Goal: Obtain resource: Obtain resource

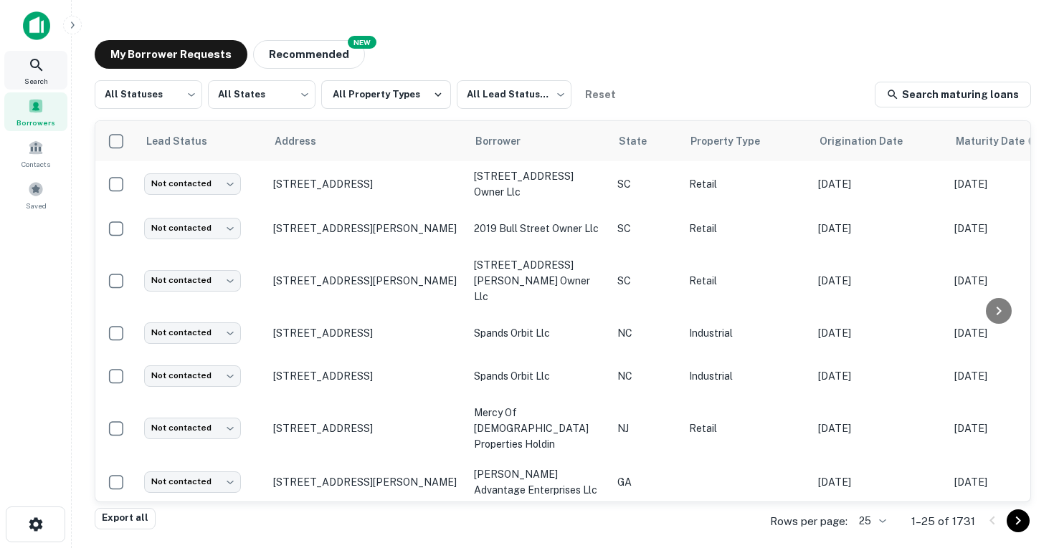
click at [24, 70] on div "Search" at bounding box center [35, 70] width 63 height 39
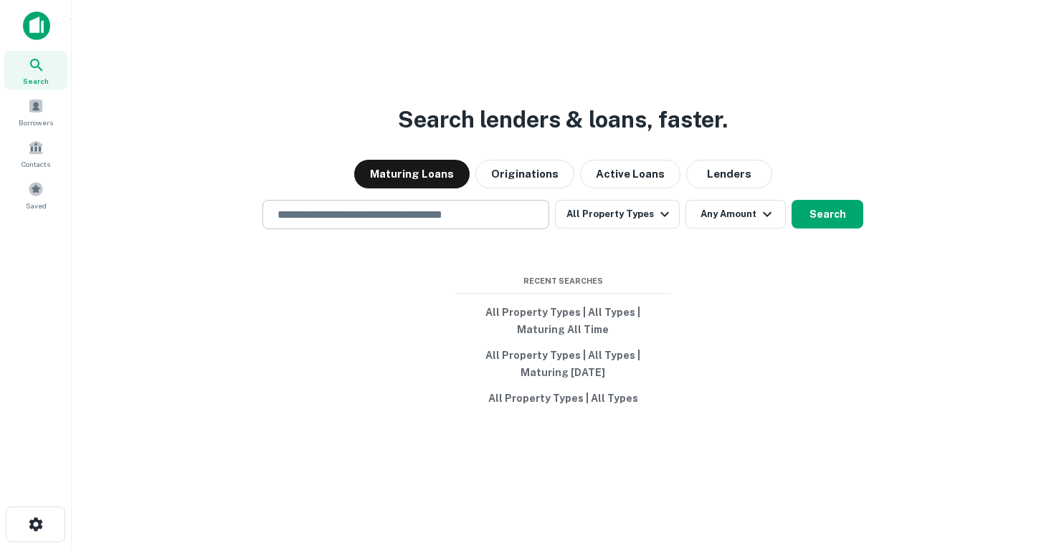
click at [356, 218] on input "text" at bounding box center [406, 214] width 274 height 16
type input "*"
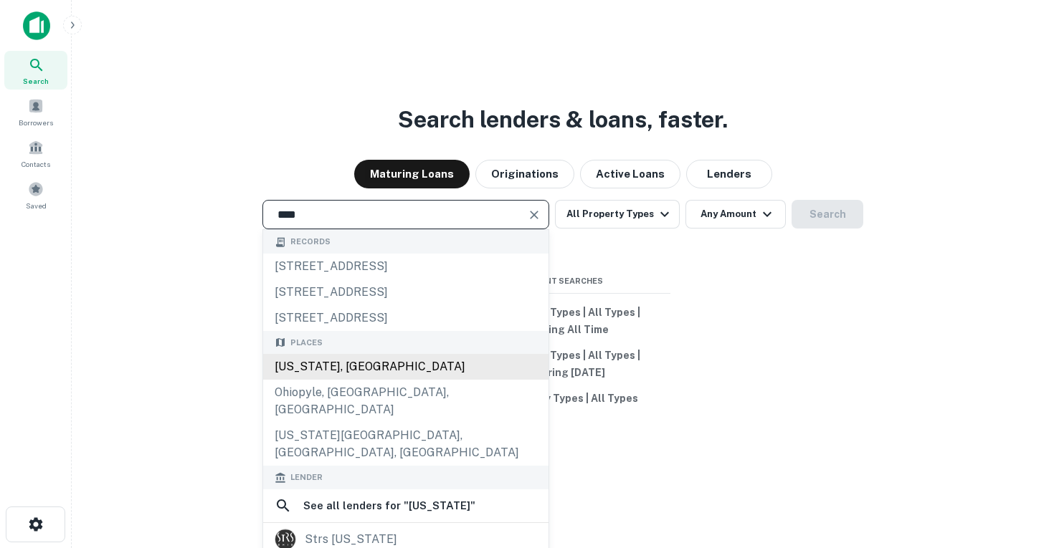
click at [386, 368] on div "[US_STATE], [GEOGRAPHIC_DATA]" at bounding box center [405, 367] width 285 height 26
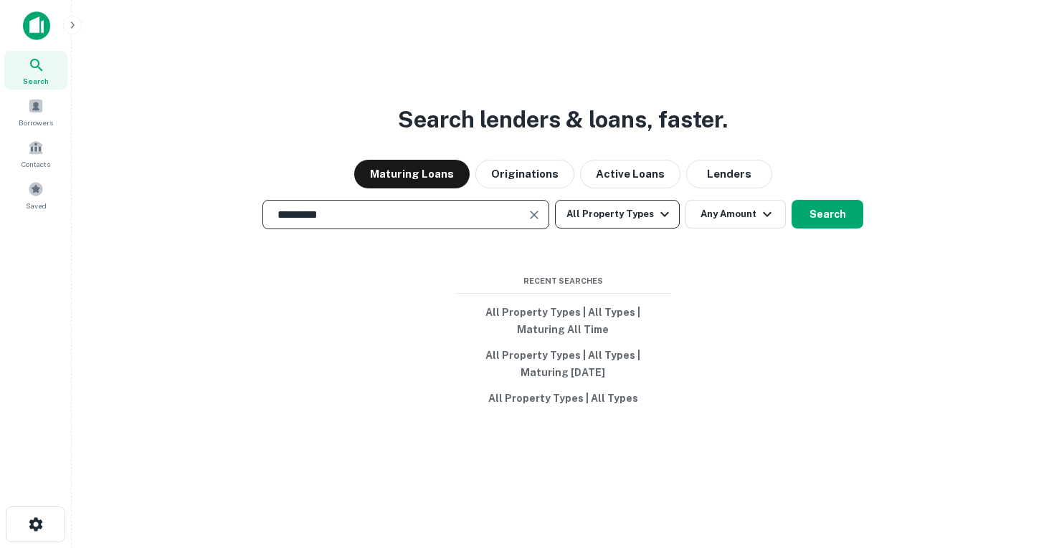
type input "*********"
click at [626, 211] on button "All Property Types" at bounding box center [617, 214] width 125 height 29
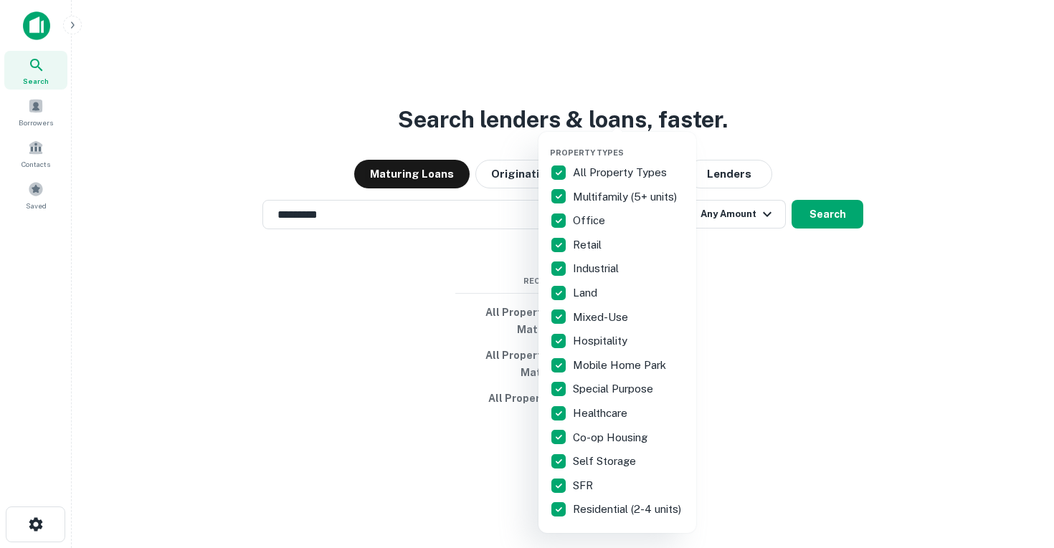
click at [778, 250] on div at bounding box center [527, 274] width 1054 height 548
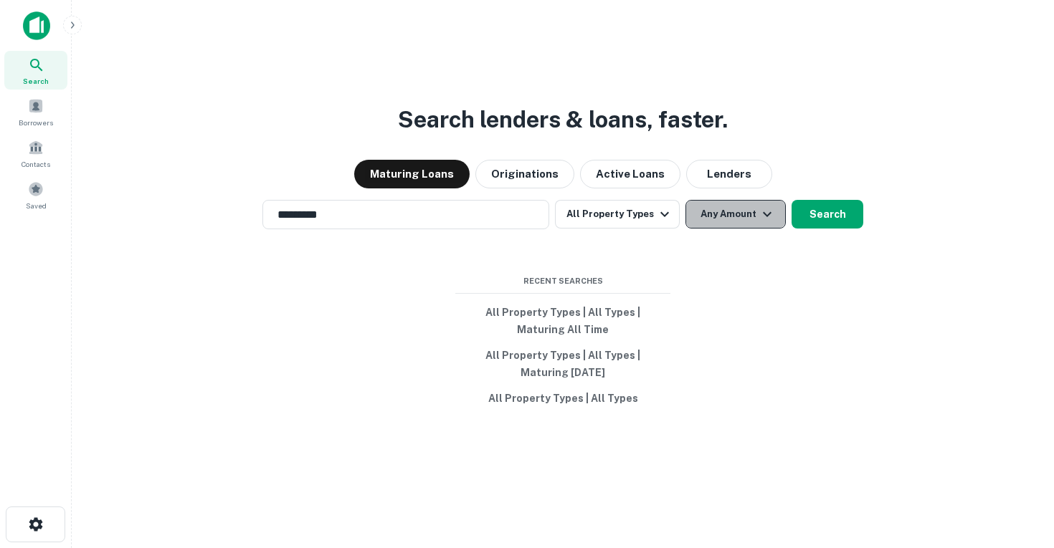
click at [752, 221] on button "Any Amount" at bounding box center [735, 214] width 100 height 29
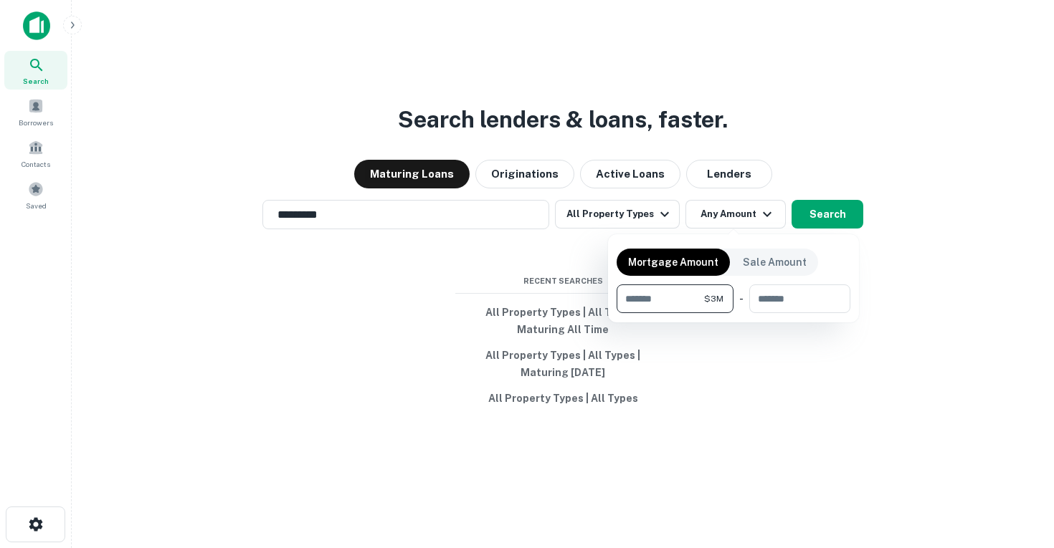
type input "*******"
click at [836, 214] on div at bounding box center [527, 274] width 1054 height 548
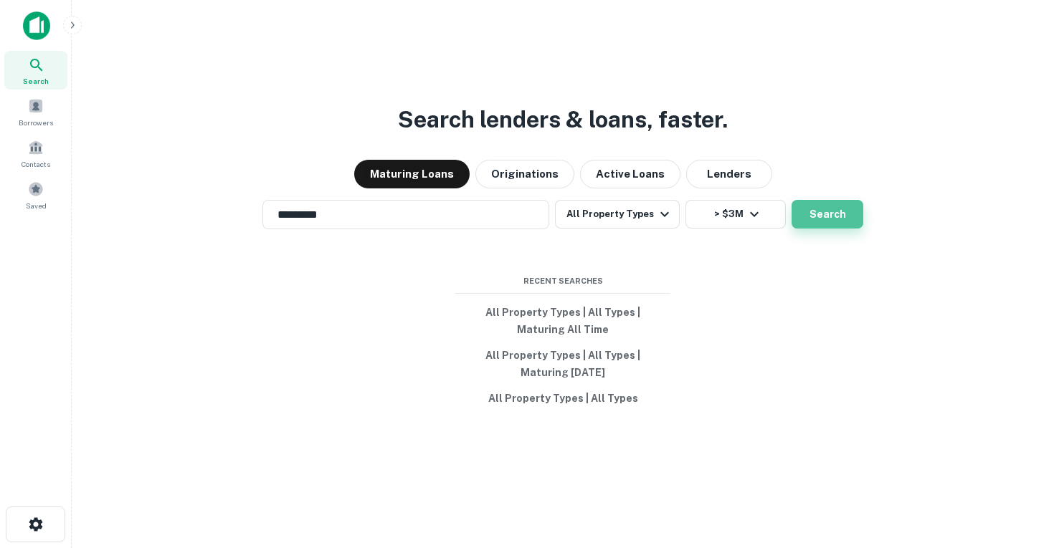
click at [846, 211] on button "Search" at bounding box center [827, 214] width 72 height 29
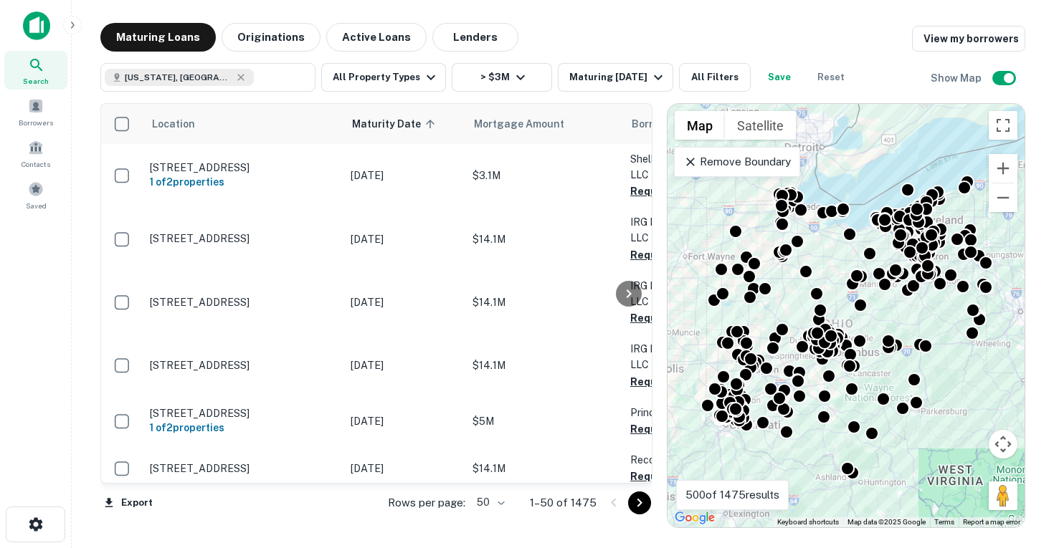
click at [548, 80] on div "[US_STATE], [GEOGRAPHIC_DATA] ​ All Property Types > $3M Maturing [DATE] All Fi…" at bounding box center [476, 77] width 753 height 29
click at [525, 80] on button "> $3M" at bounding box center [502, 77] width 100 height 29
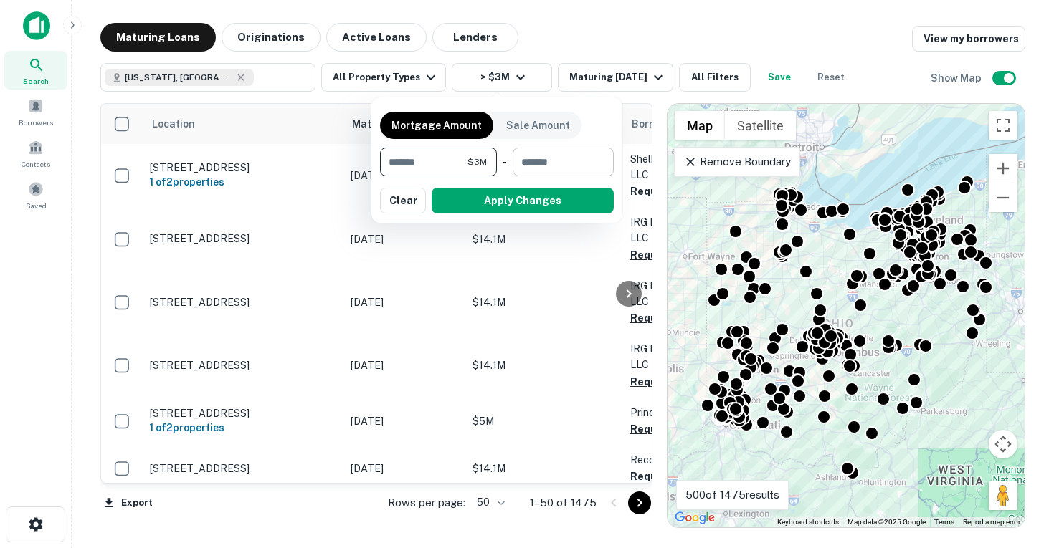
click at [579, 165] on input "number" at bounding box center [557, 162] width 91 height 29
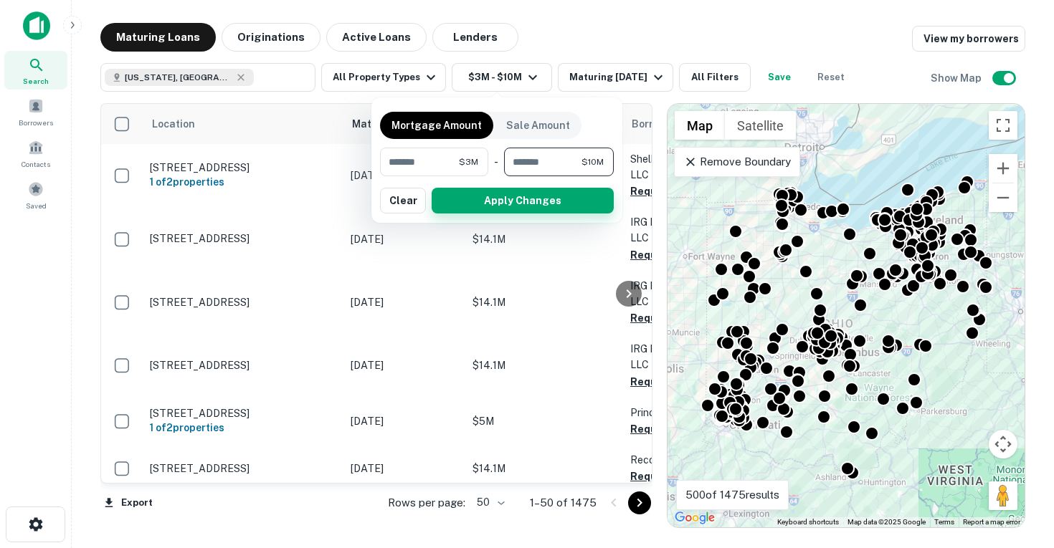
type input "********"
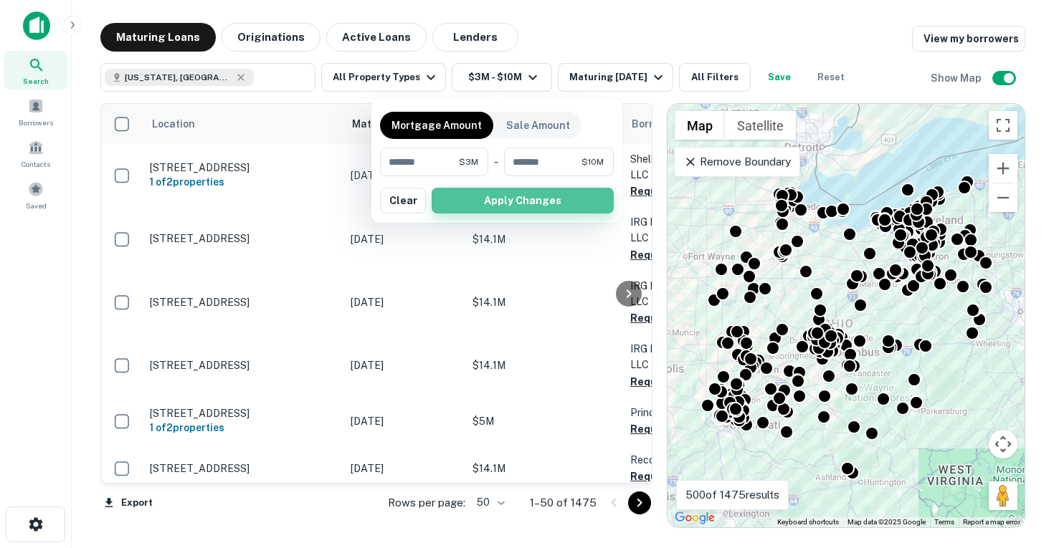
click at [545, 198] on button "Apply Changes" at bounding box center [522, 201] width 182 height 26
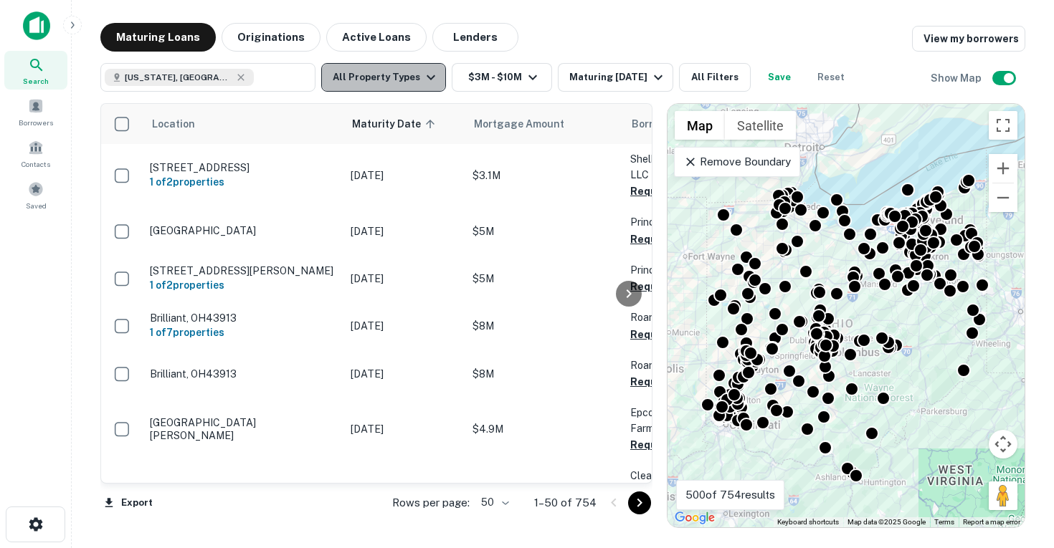
click at [403, 67] on button "All Property Types" at bounding box center [383, 77] width 125 height 29
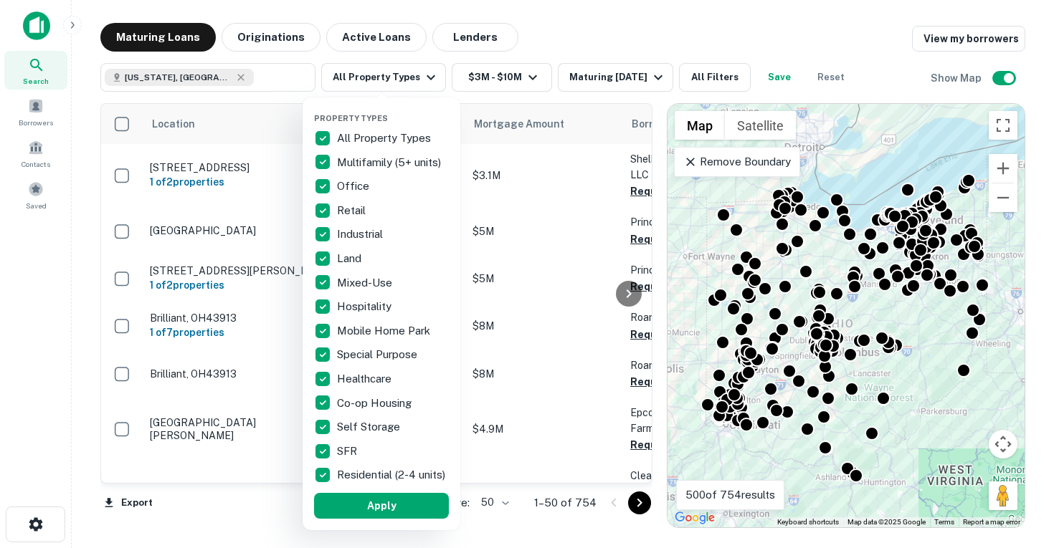
click at [358, 140] on p "All Property Types" at bounding box center [385, 138] width 97 height 17
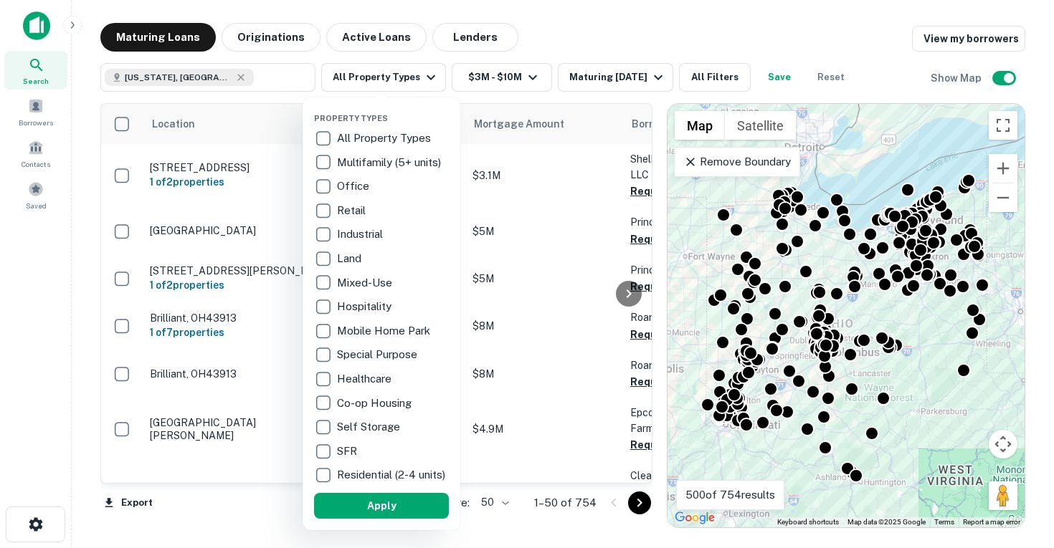
click at [346, 211] on p "Retail" at bounding box center [353, 210] width 32 height 17
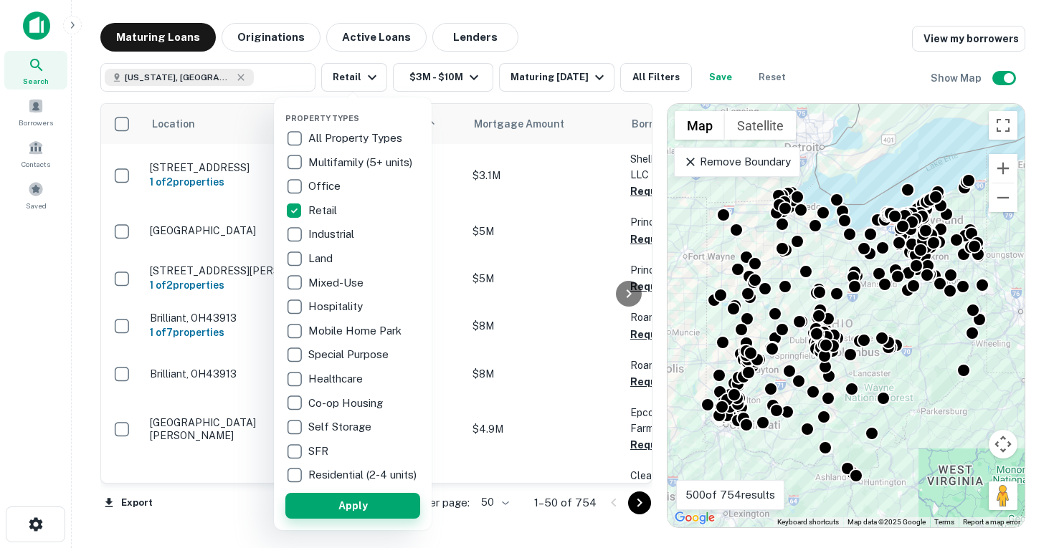
click at [343, 518] on button "Apply" at bounding box center [352, 506] width 135 height 26
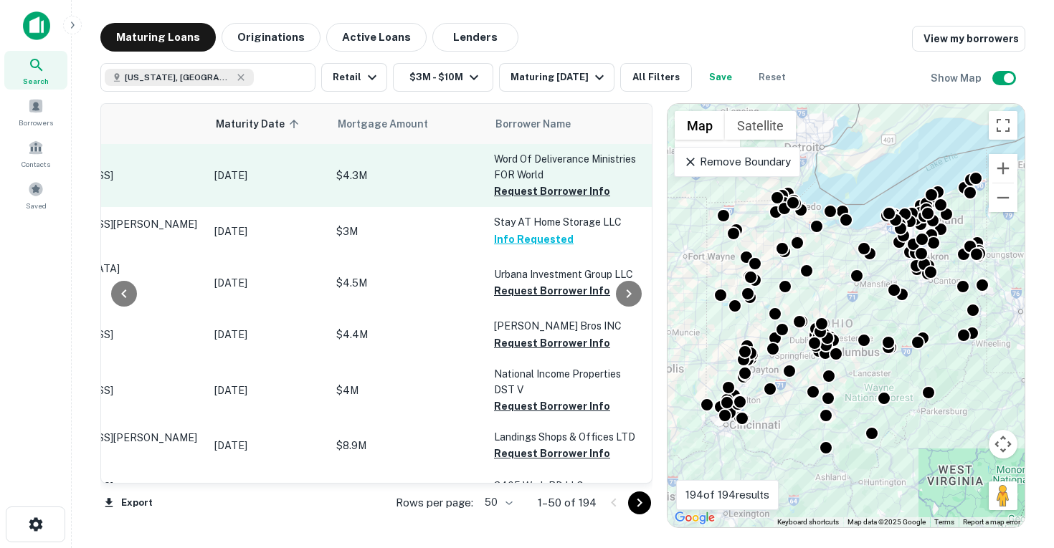
scroll to position [0, 137]
click at [516, 191] on button "Request Borrower Info" at bounding box center [551, 191] width 116 height 17
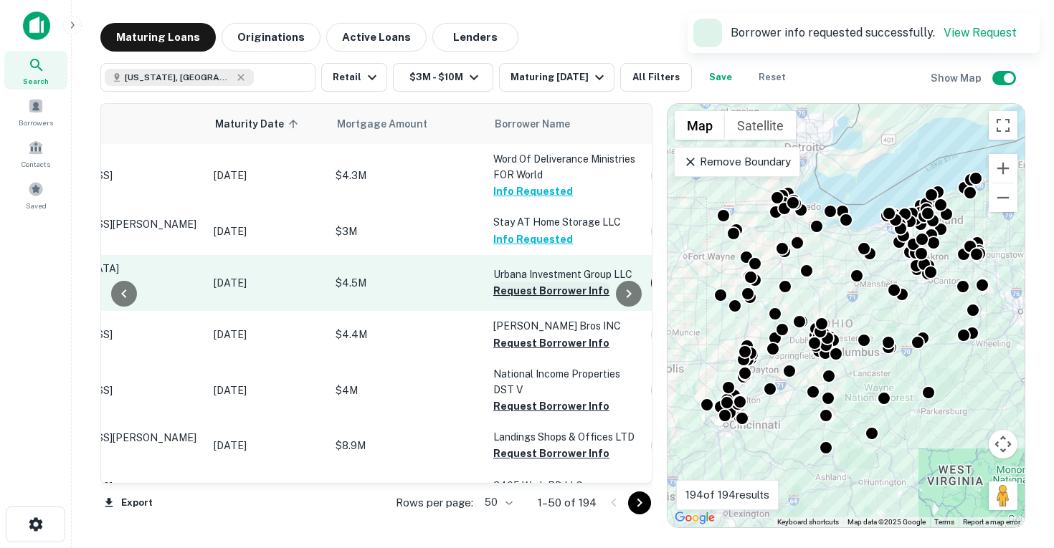
click at [540, 285] on button "Request Borrower Info" at bounding box center [551, 290] width 116 height 17
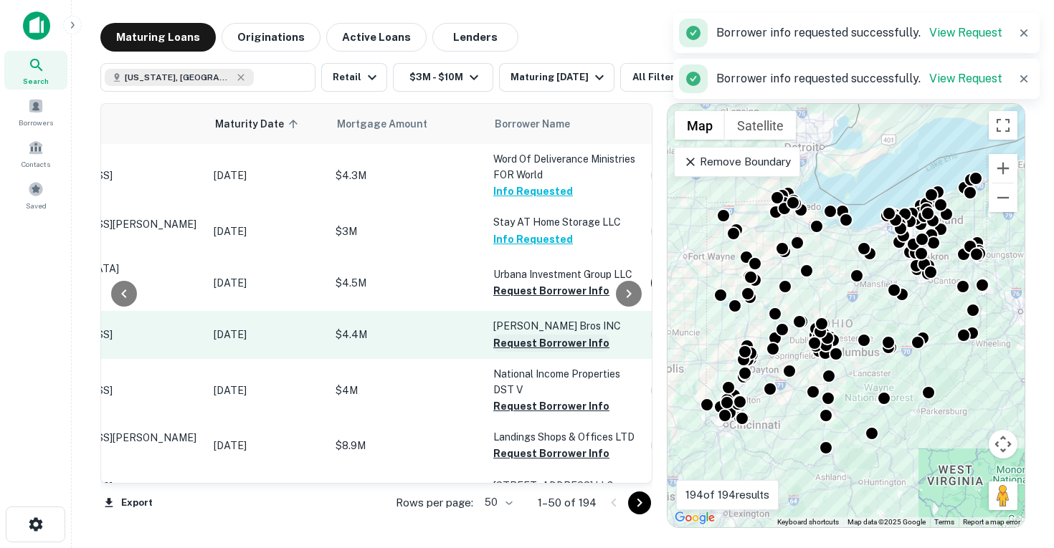
click at [544, 335] on button "Request Borrower Info" at bounding box center [551, 343] width 116 height 17
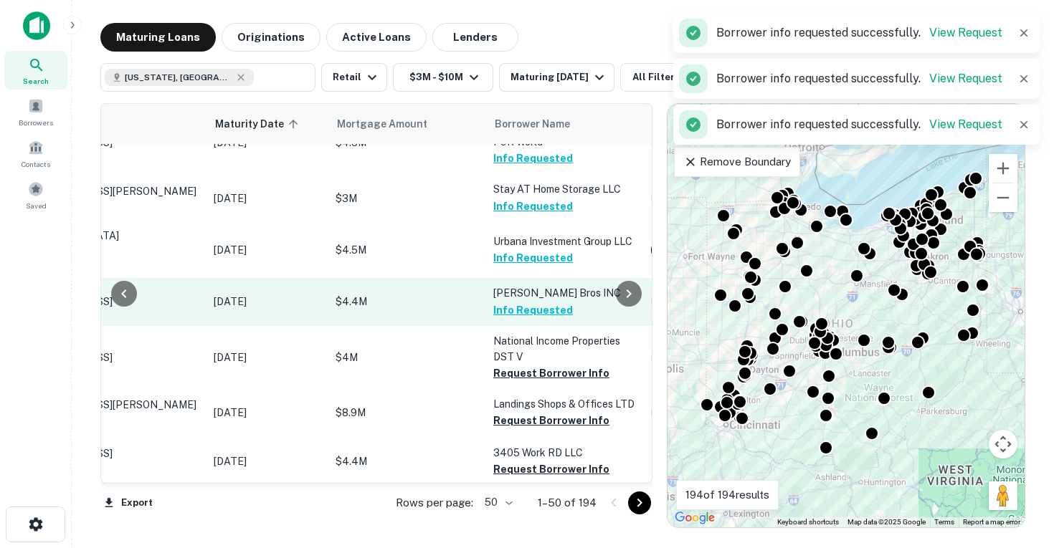
scroll to position [39, 137]
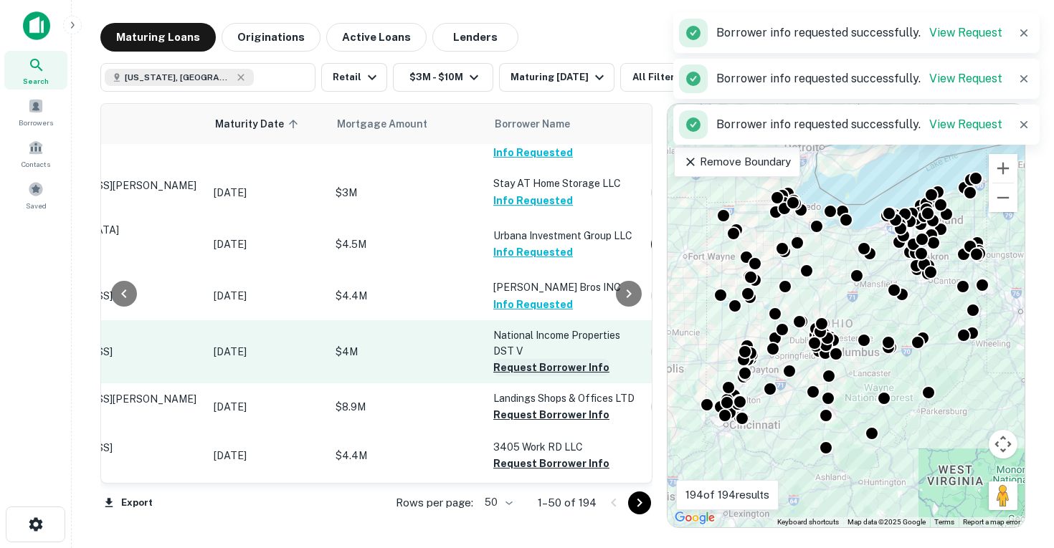
click at [525, 359] on button "Request Borrower Info" at bounding box center [551, 367] width 116 height 17
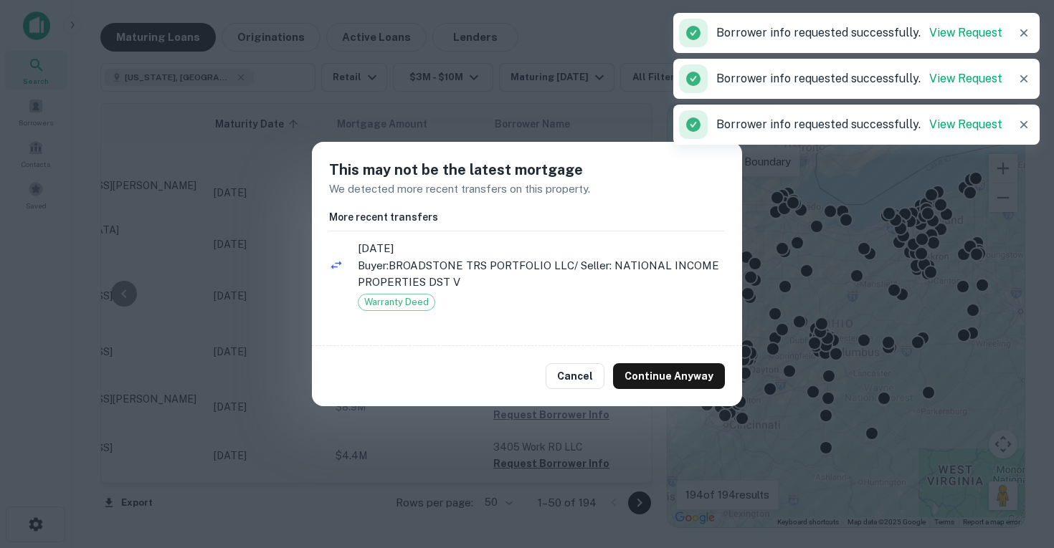
click at [679, 389] on div "Cancel Continue Anyway" at bounding box center [527, 376] width 430 height 60
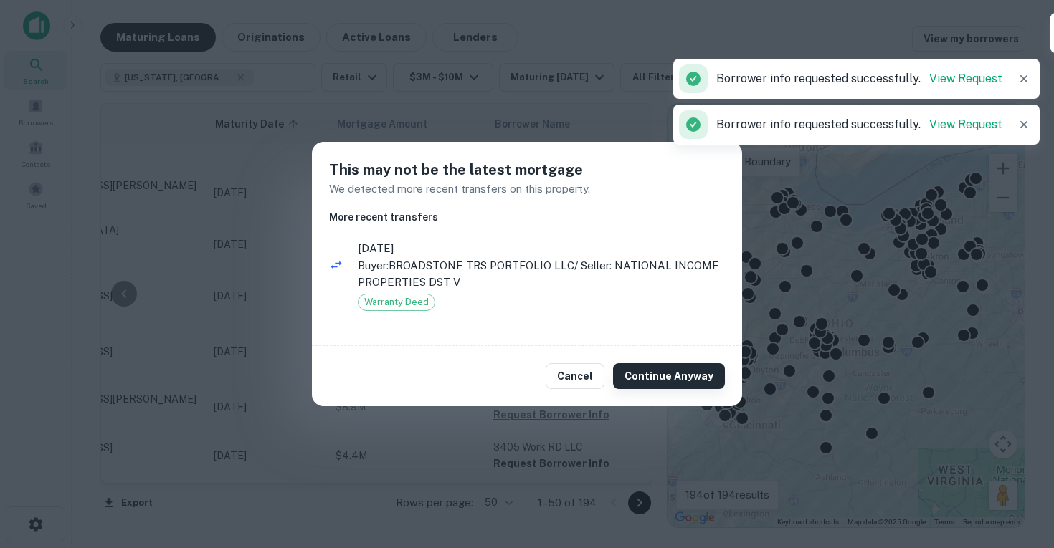
click at [664, 366] on button "Continue Anyway" at bounding box center [669, 376] width 112 height 26
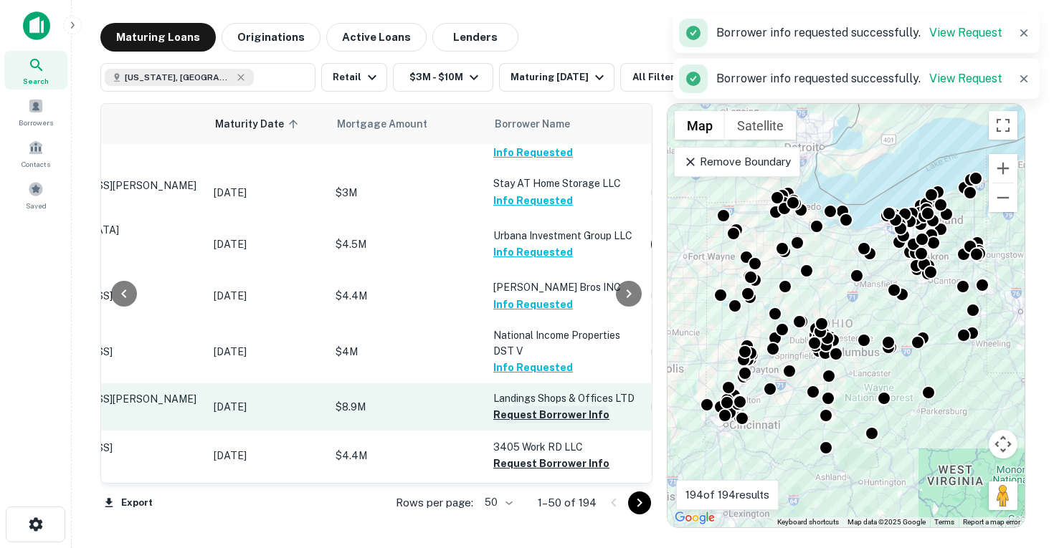
click at [532, 406] on button "Request Borrower Info" at bounding box center [551, 414] width 116 height 17
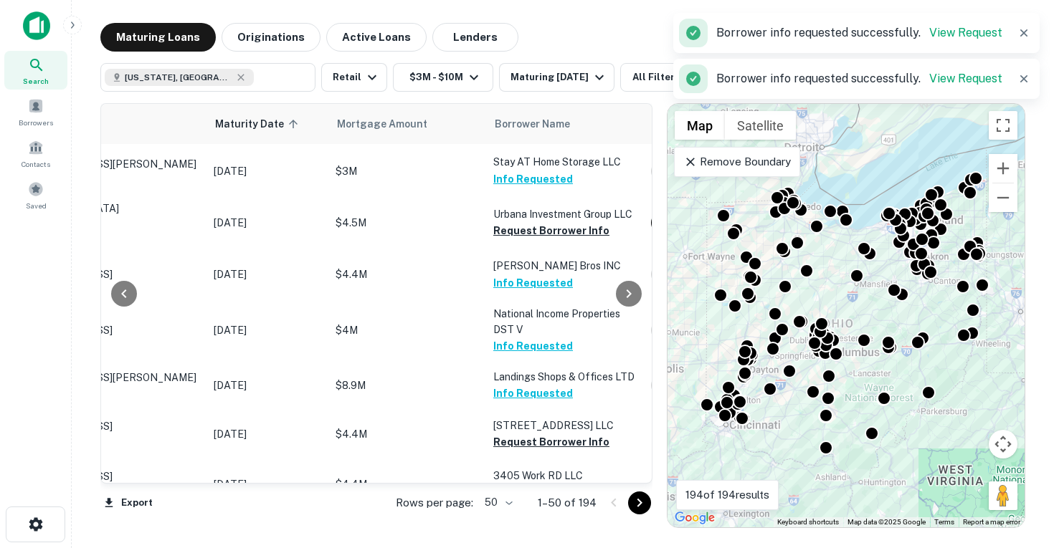
click at [525, 434] on button "Request Borrower Info" at bounding box center [551, 442] width 116 height 17
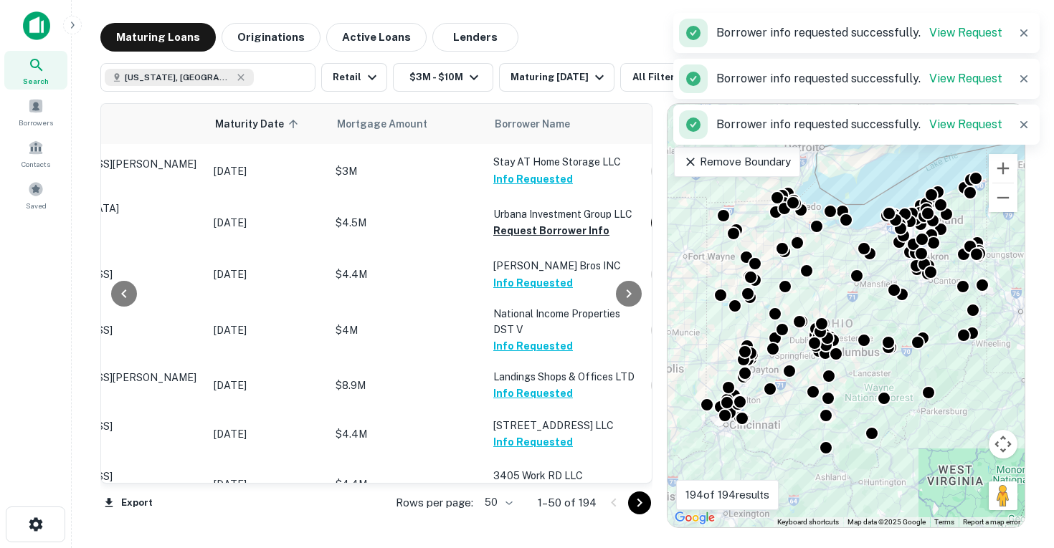
scroll to position [105, 137]
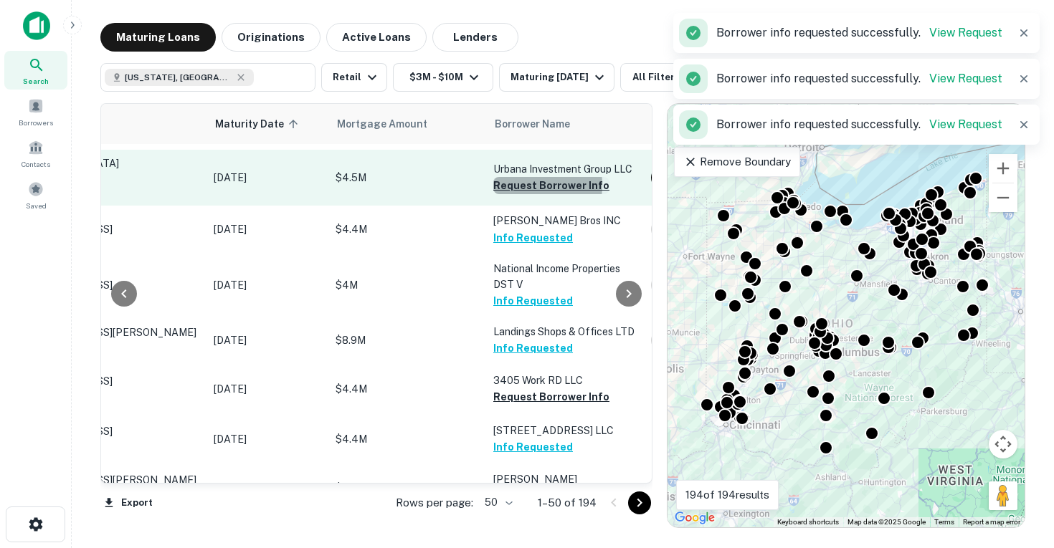
click at [513, 181] on button "Request Borrower Info" at bounding box center [551, 185] width 116 height 17
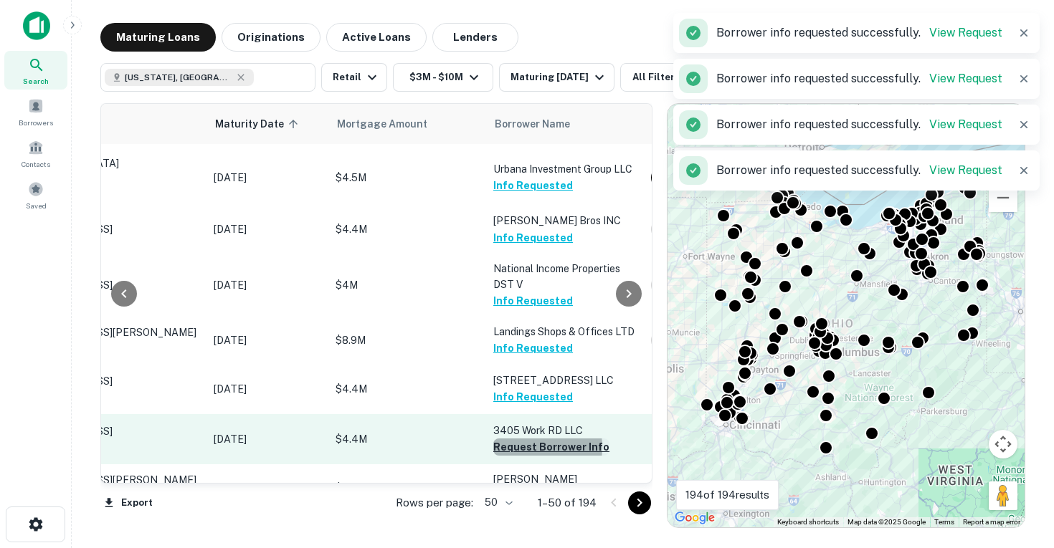
click at [517, 439] on button "Request Borrower Info" at bounding box center [551, 447] width 116 height 17
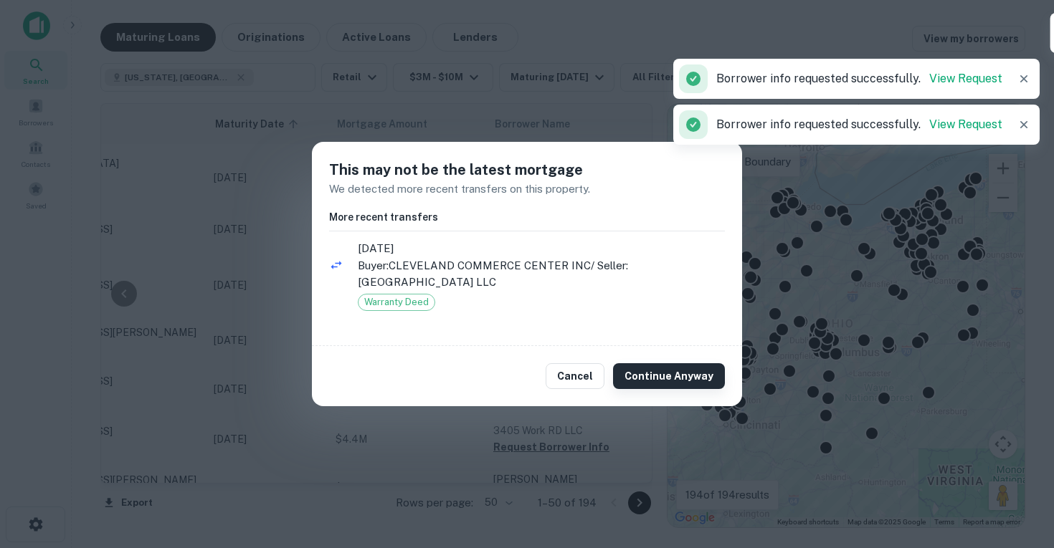
click at [661, 371] on button "Continue Anyway" at bounding box center [669, 376] width 112 height 26
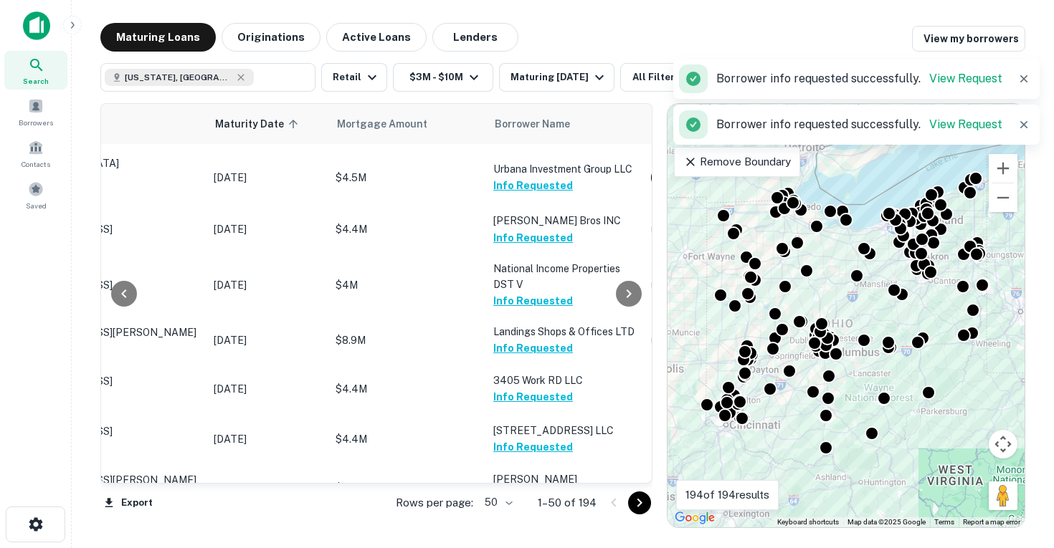
scroll to position [186, 137]
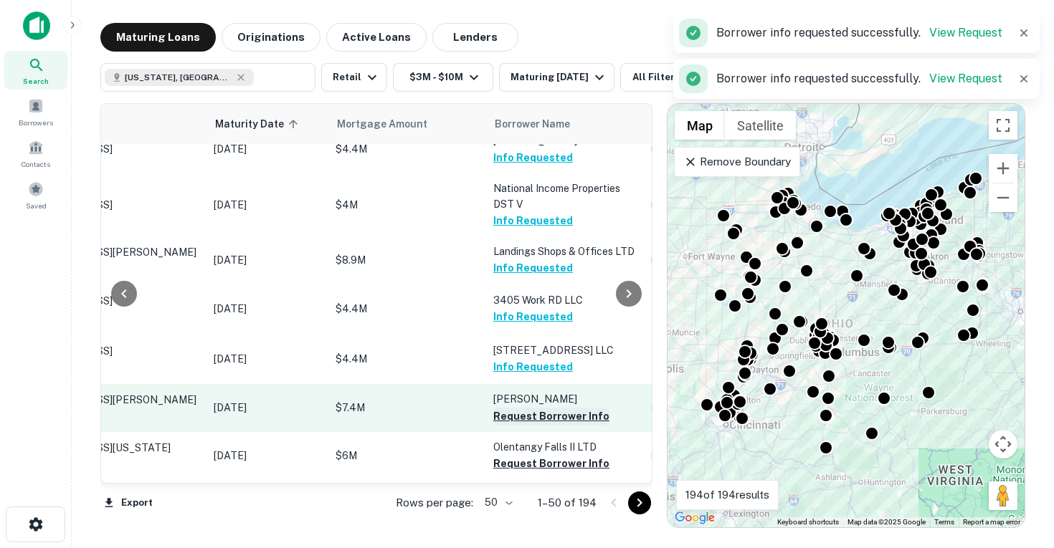
click at [528, 408] on button "Request Borrower Info" at bounding box center [551, 416] width 116 height 17
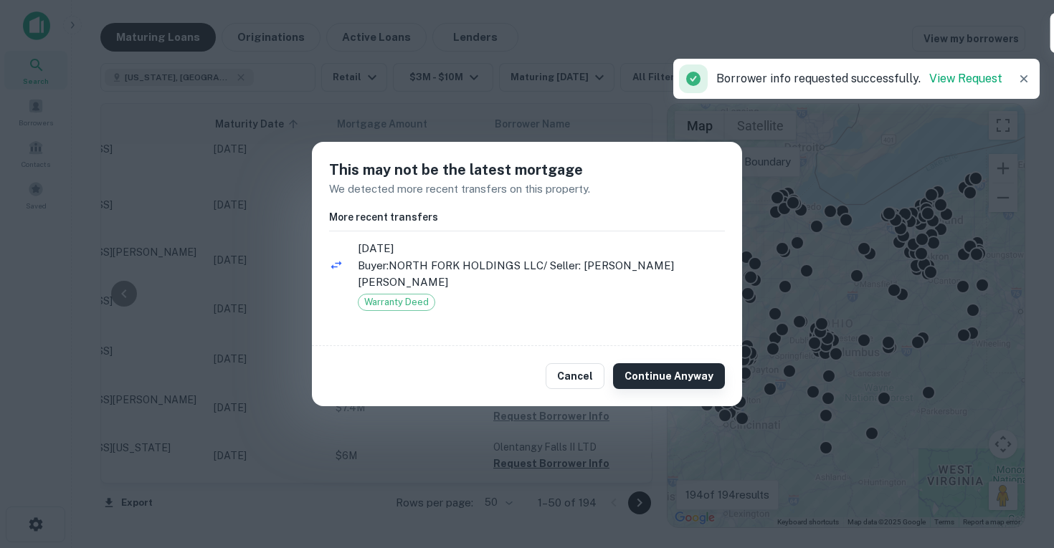
click at [654, 367] on button "Continue Anyway" at bounding box center [669, 376] width 112 height 26
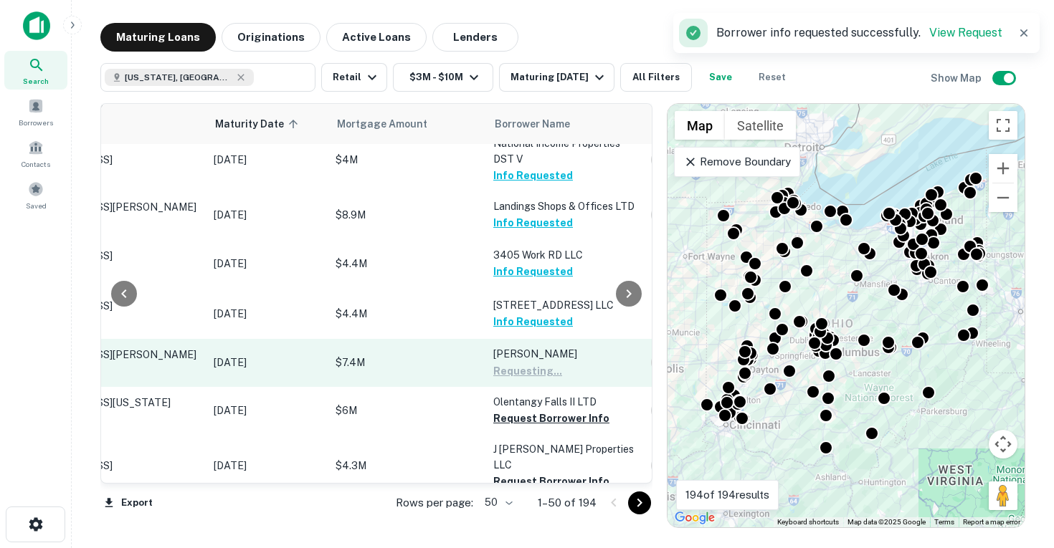
scroll to position [233, 137]
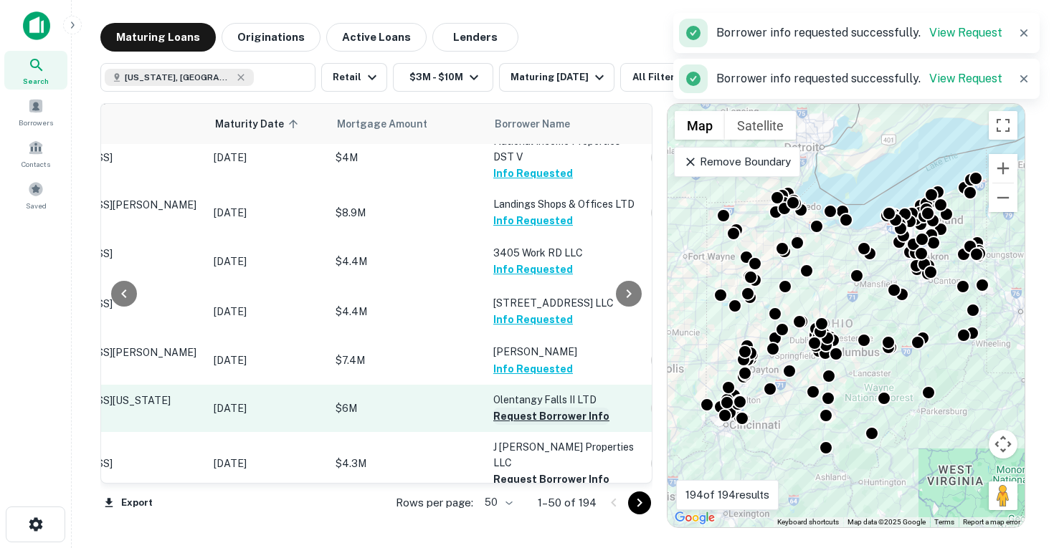
click at [542, 408] on button "Request Borrower Info" at bounding box center [551, 416] width 116 height 17
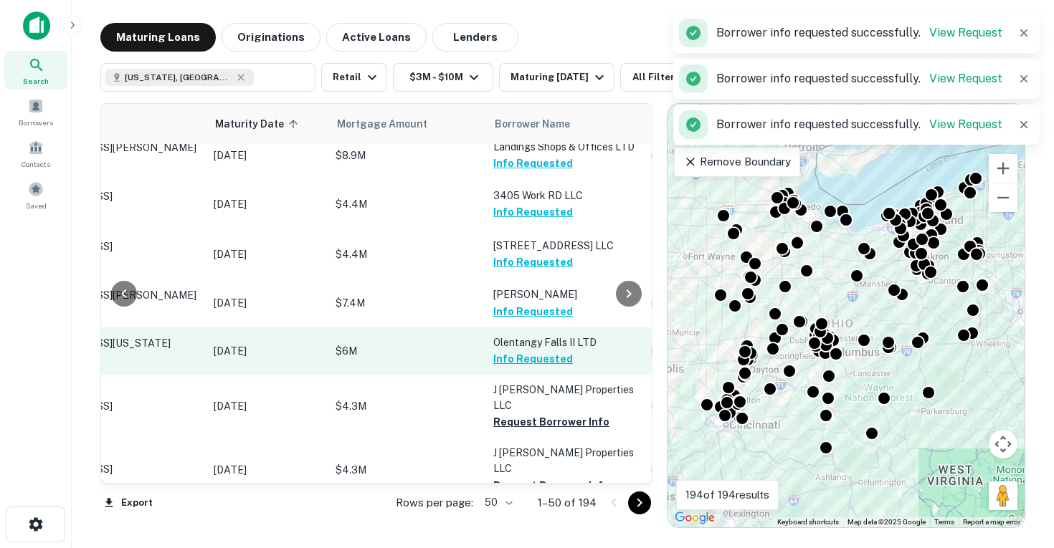
scroll to position [299, 137]
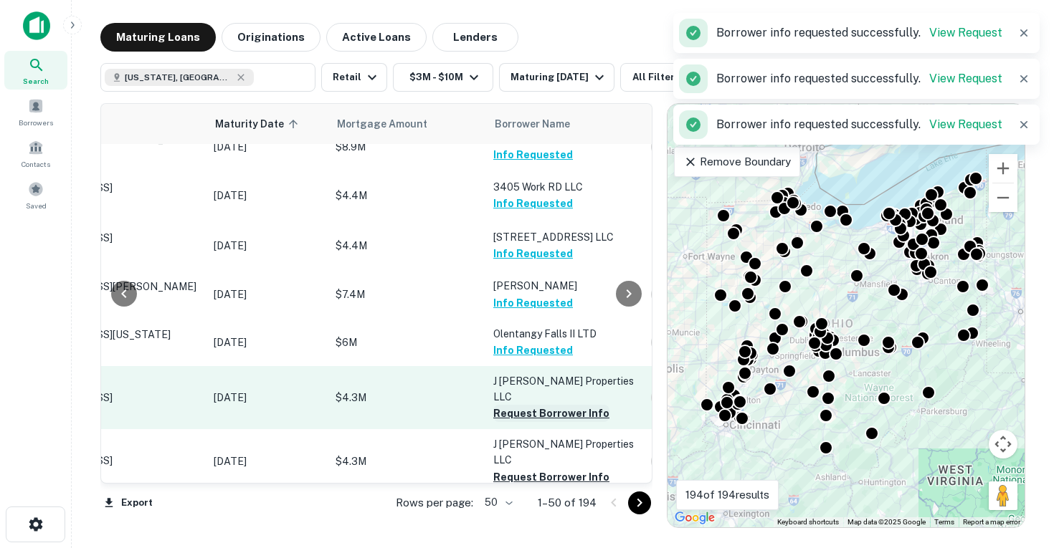
click at [563, 405] on button "Request Borrower Info" at bounding box center [551, 413] width 116 height 17
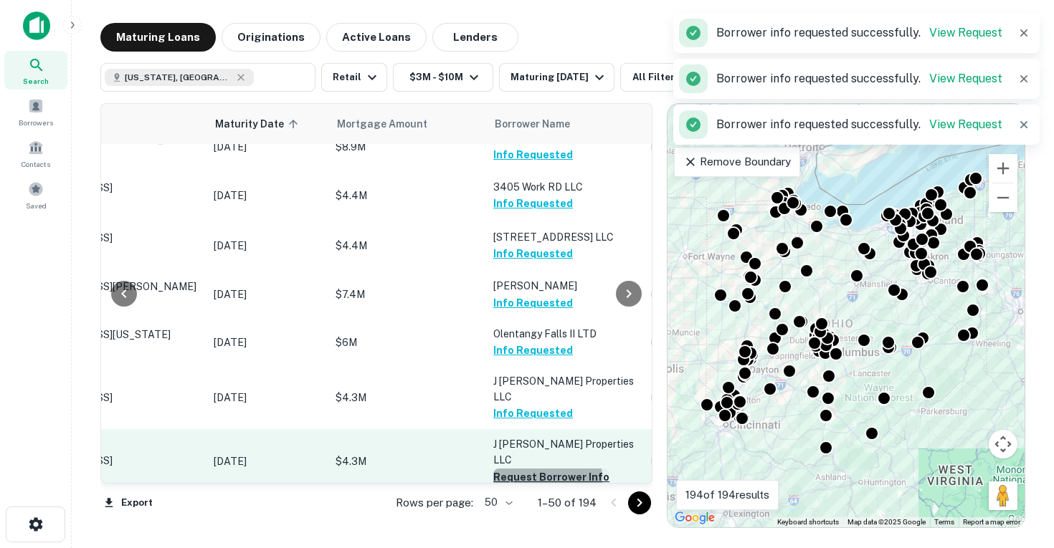
click at [539, 469] on button "Request Borrower Info" at bounding box center [551, 477] width 116 height 17
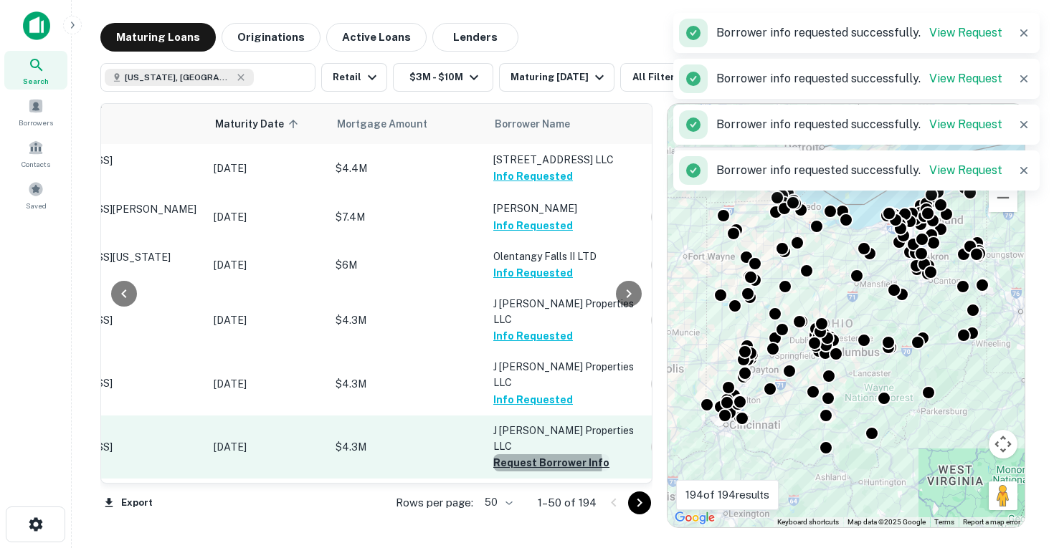
click at [546, 454] on button "Request Borrower Info" at bounding box center [551, 462] width 116 height 17
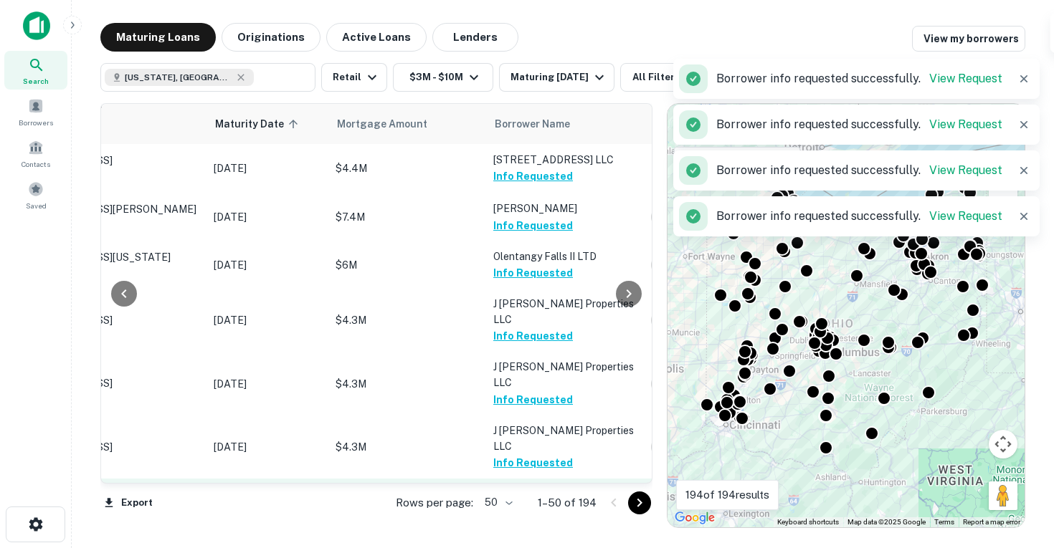
click at [562, 502] on button "Request Borrower Info" at bounding box center [551, 510] width 116 height 17
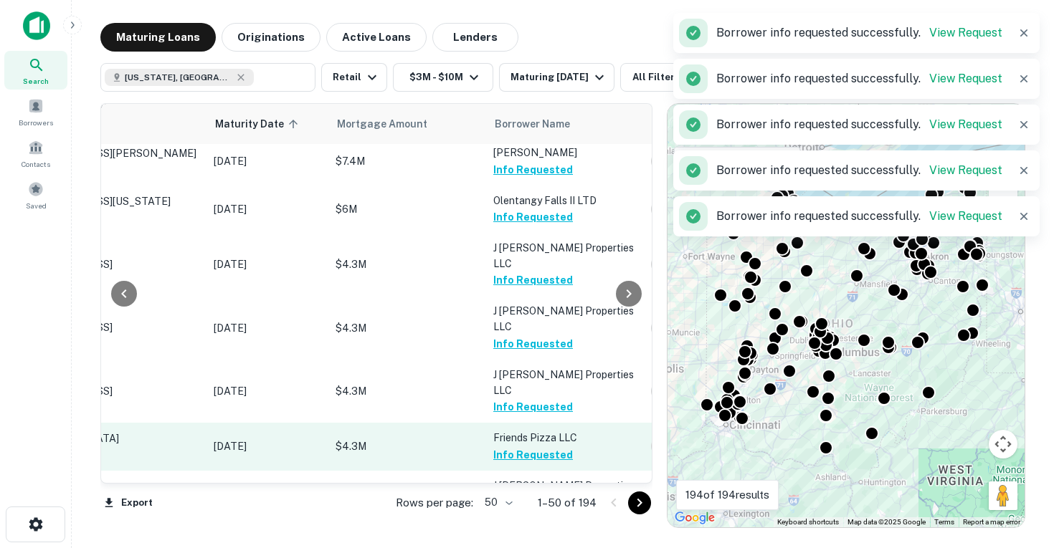
scroll to position [449, 137]
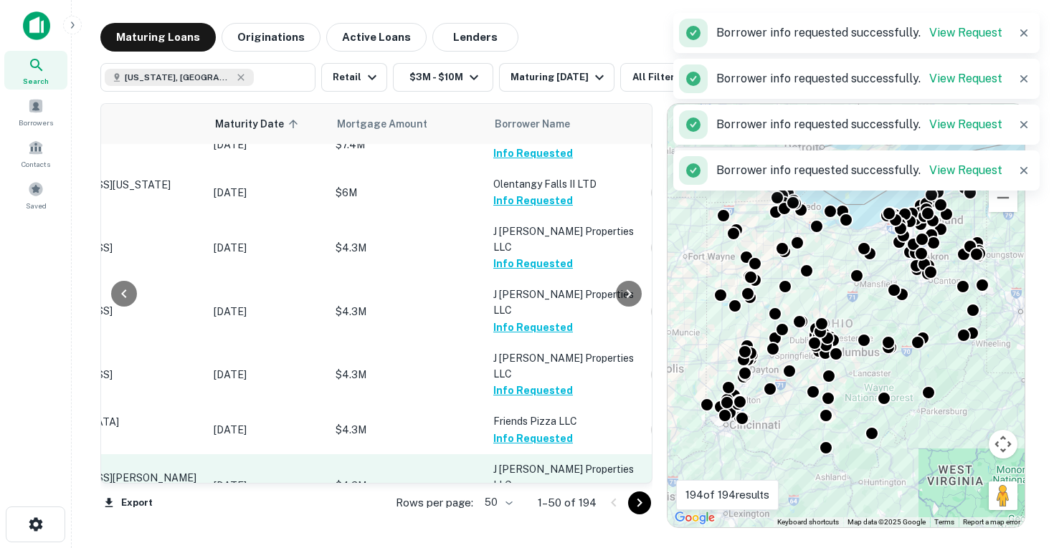
click at [555, 493] on button "Request Borrower Info" at bounding box center [551, 501] width 116 height 17
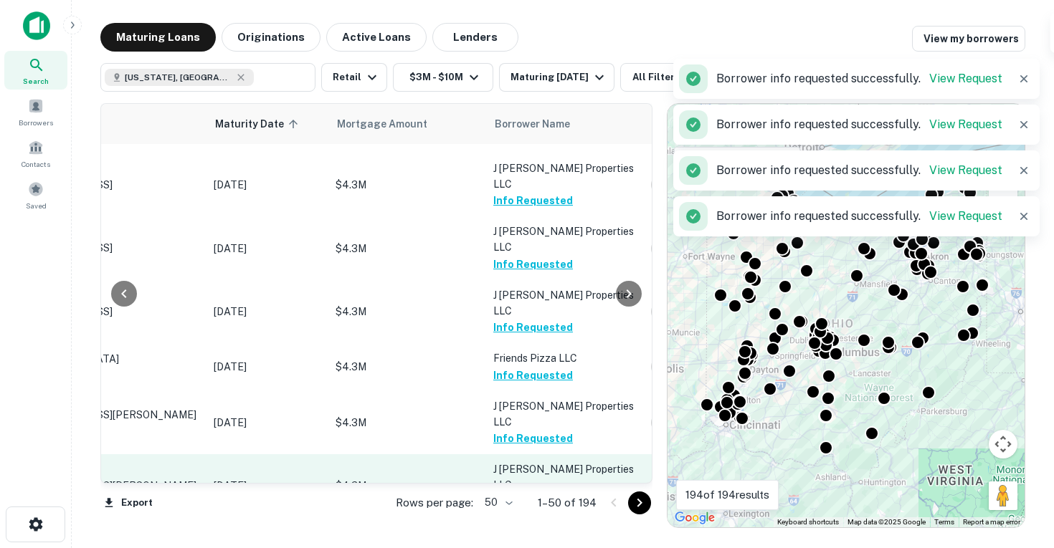
click at [558, 493] on button "Request Borrower Info" at bounding box center [551, 501] width 116 height 17
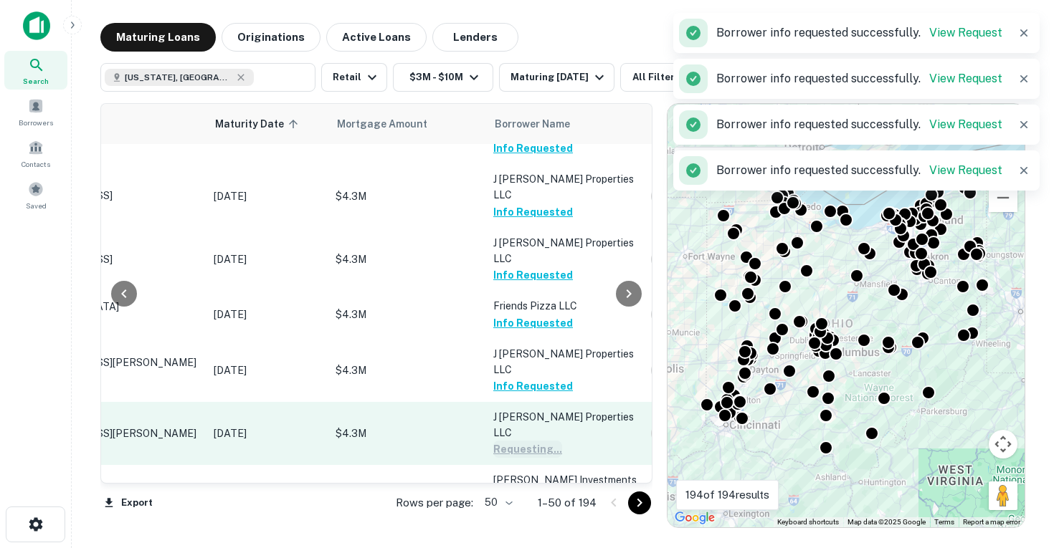
scroll to position [583, 137]
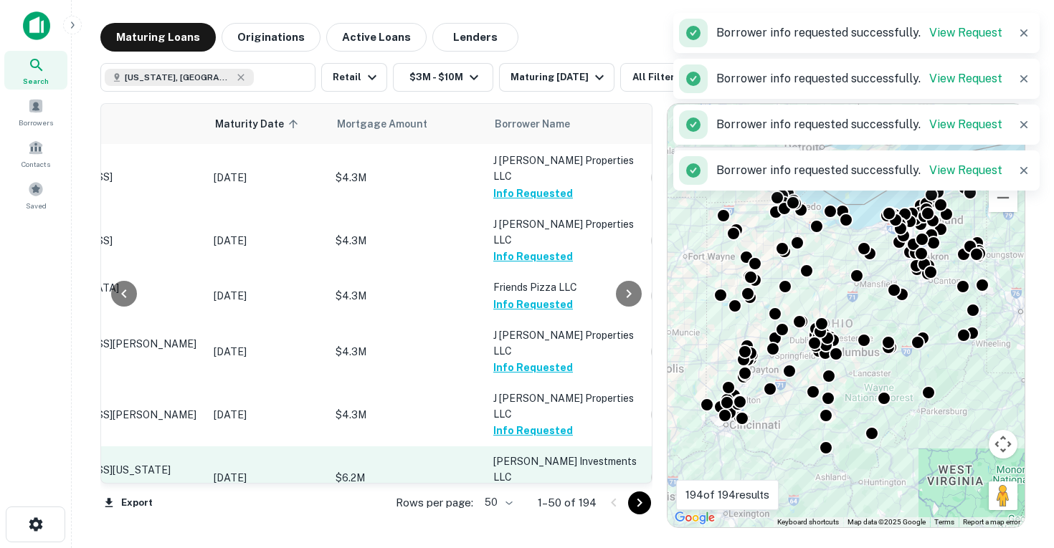
click at [561, 454] on p "[PERSON_NAME] Investments LLC" at bounding box center [564, 470] width 143 height 32
click at [558, 486] on button "Request Borrower Info" at bounding box center [551, 494] width 116 height 17
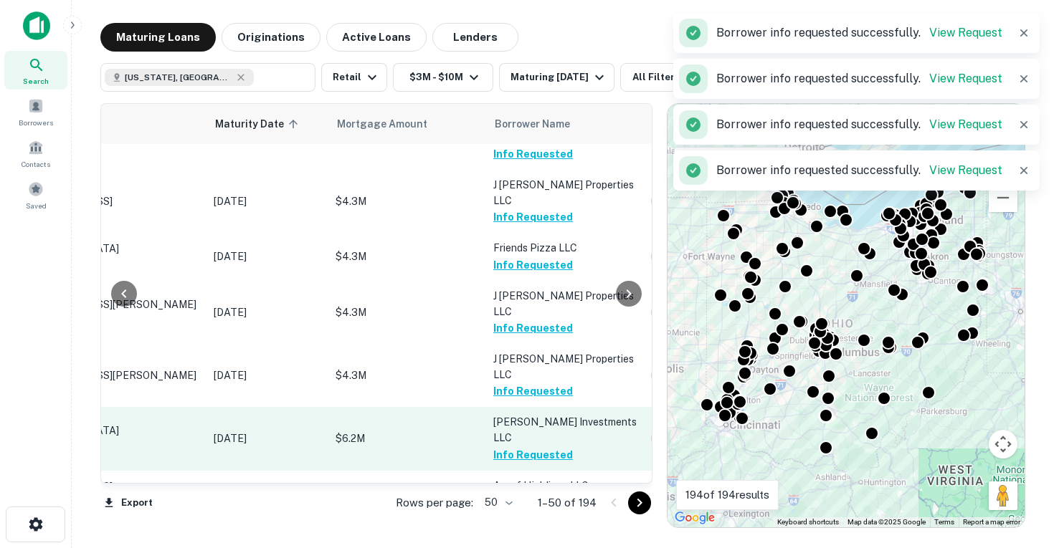
scroll to position [627, 137]
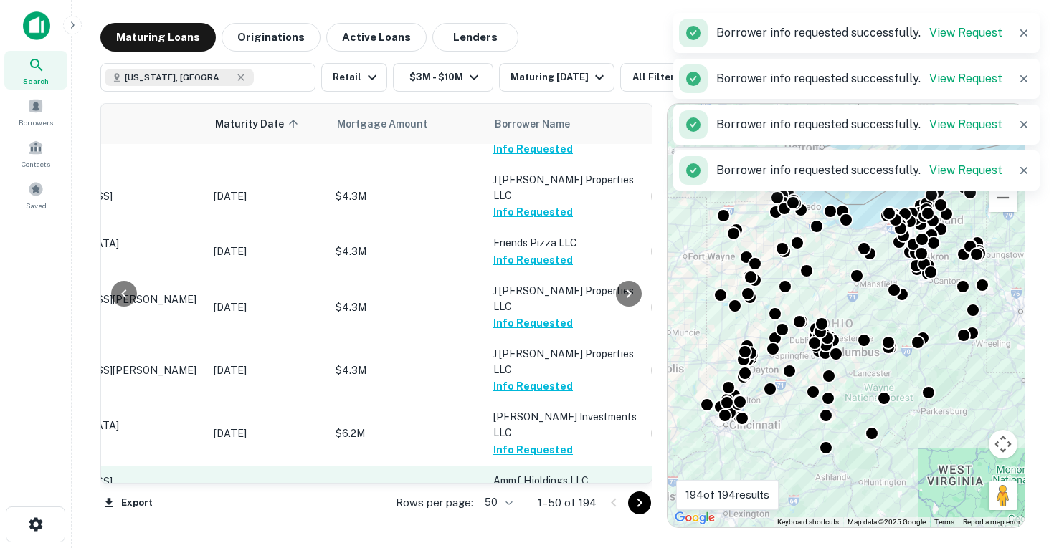
click at [553, 489] on button "Request Borrower Info" at bounding box center [551, 497] width 116 height 17
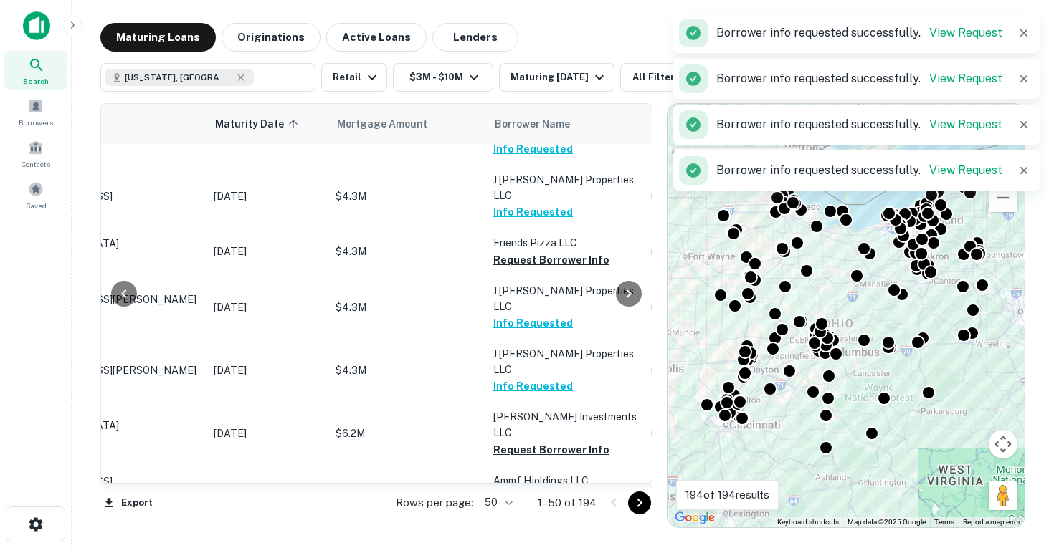
click at [554, 536] on button "Request Borrower Info" at bounding box center [551, 544] width 116 height 17
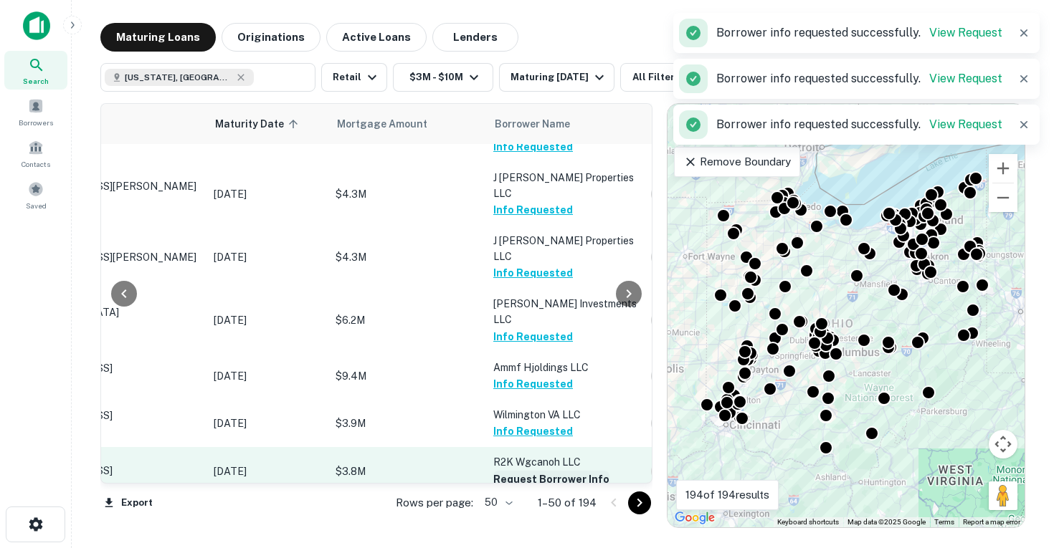
click at [557, 471] on button "Request Borrower Info" at bounding box center [551, 479] width 116 height 17
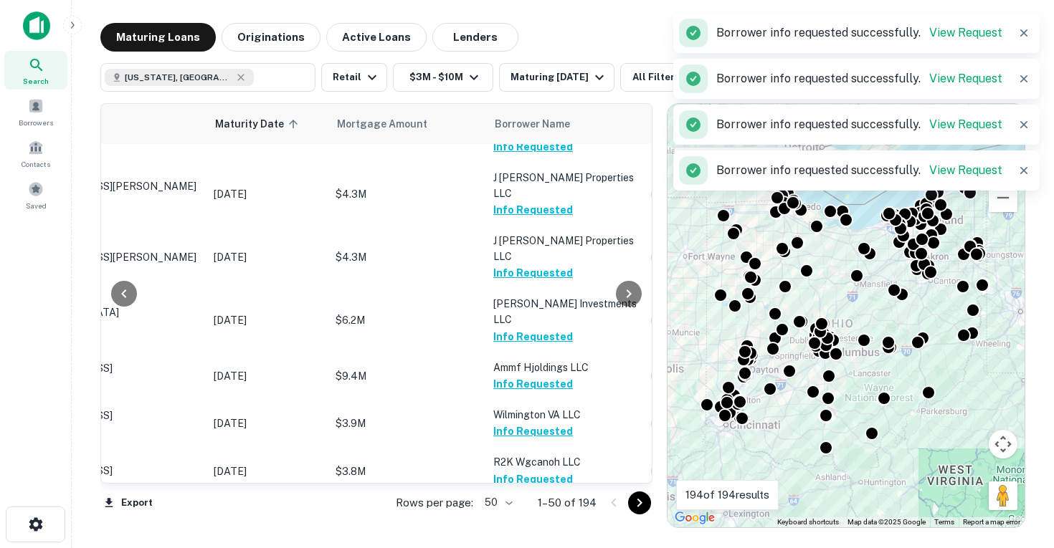
click at [566, 534] on button "Request Borrower Info" at bounding box center [551, 542] width 116 height 17
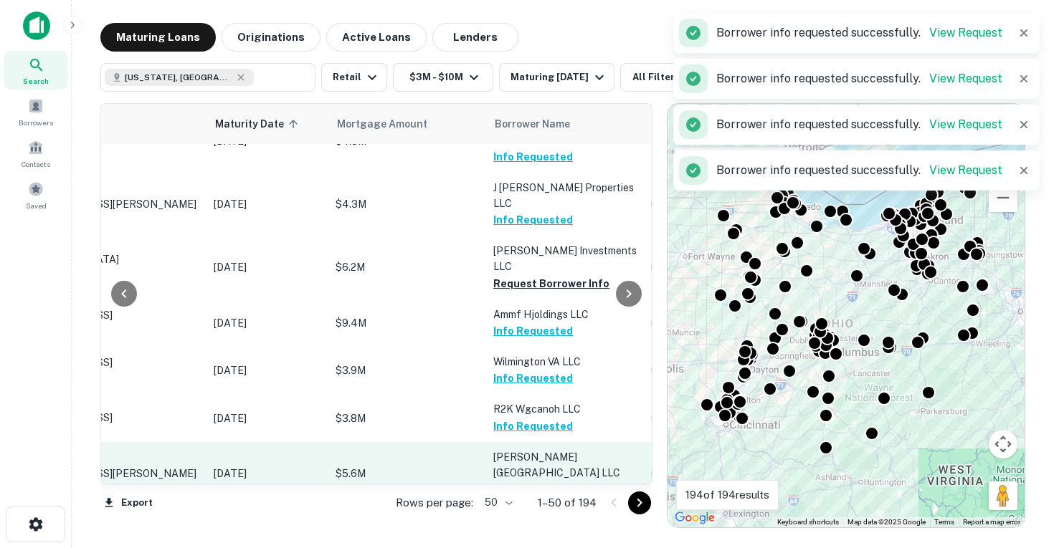
scroll to position [804, 137]
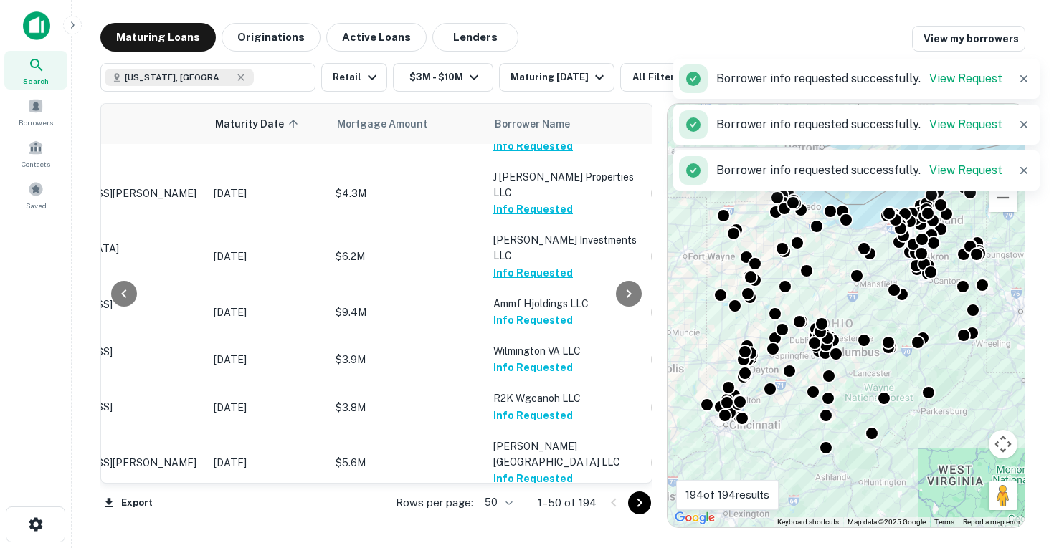
click at [537, 518] on button "Request Borrower Info" at bounding box center [551, 526] width 116 height 17
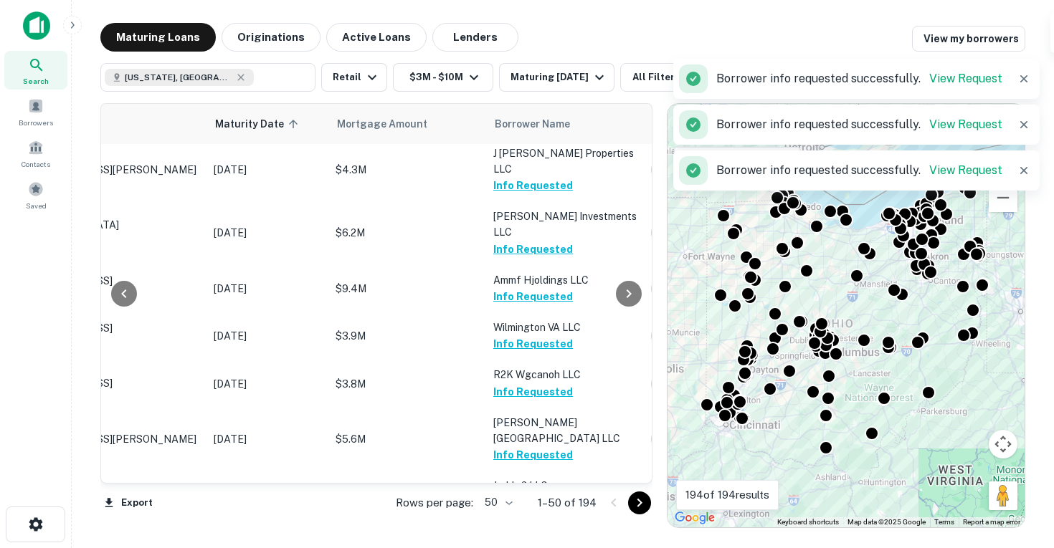
click at [541, 542] on button "Request Borrower Info" at bounding box center [551, 550] width 116 height 17
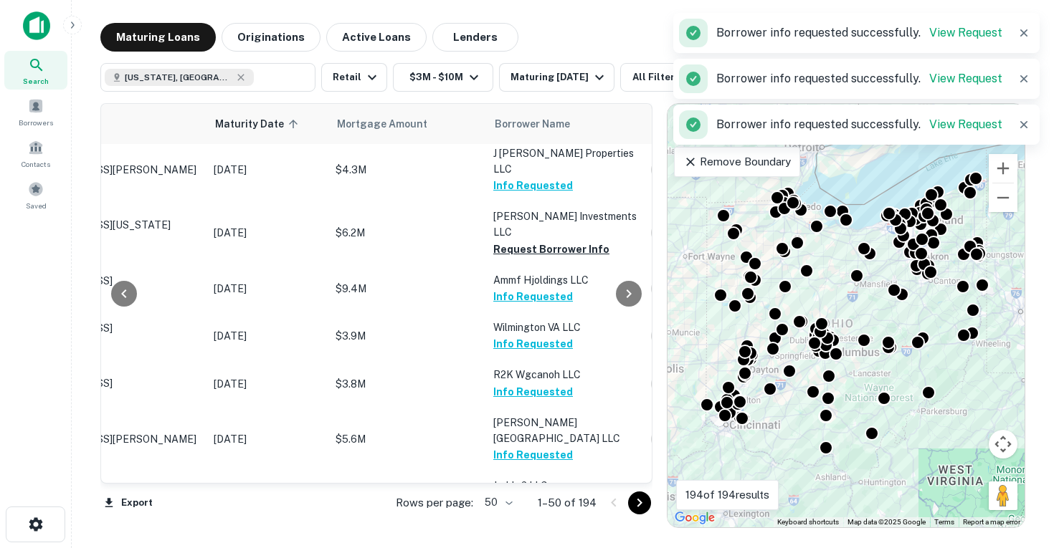
scroll to position [871, 137]
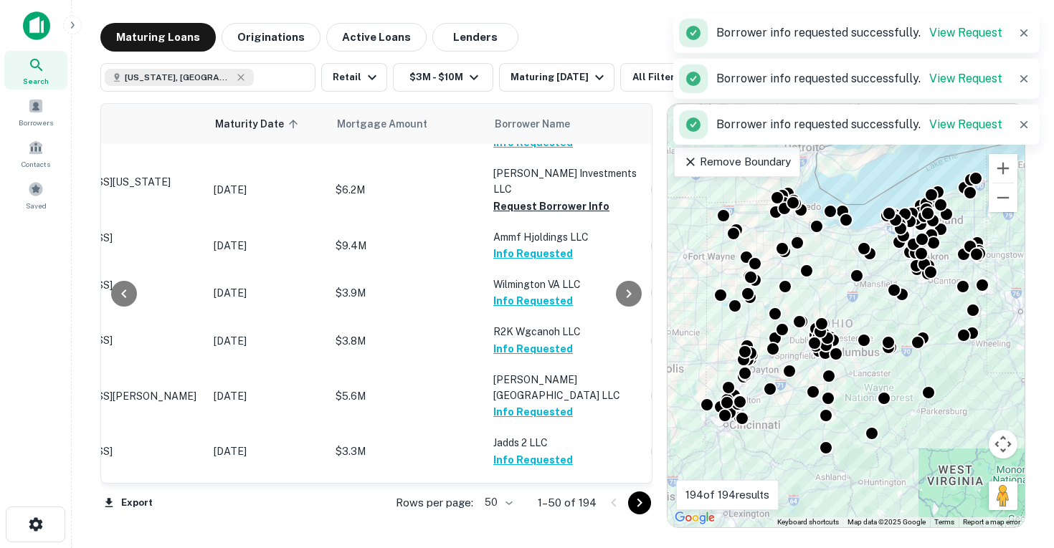
click at [538, 546] on button "Request Borrower Info" at bounding box center [551, 554] width 116 height 17
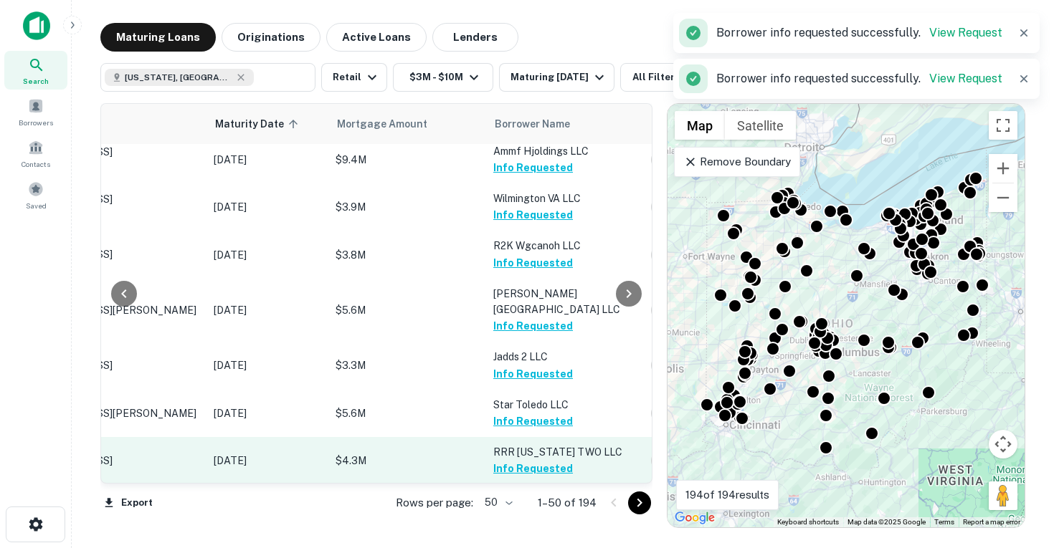
scroll to position [988, 137]
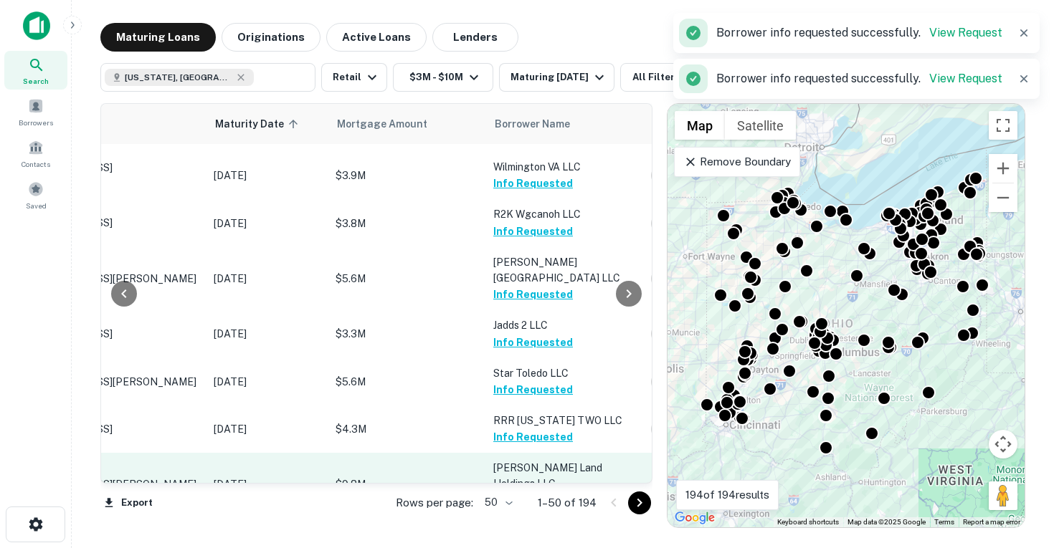
click at [544, 492] on button "Request Borrower Info" at bounding box center [551, 500] width 116 height 17
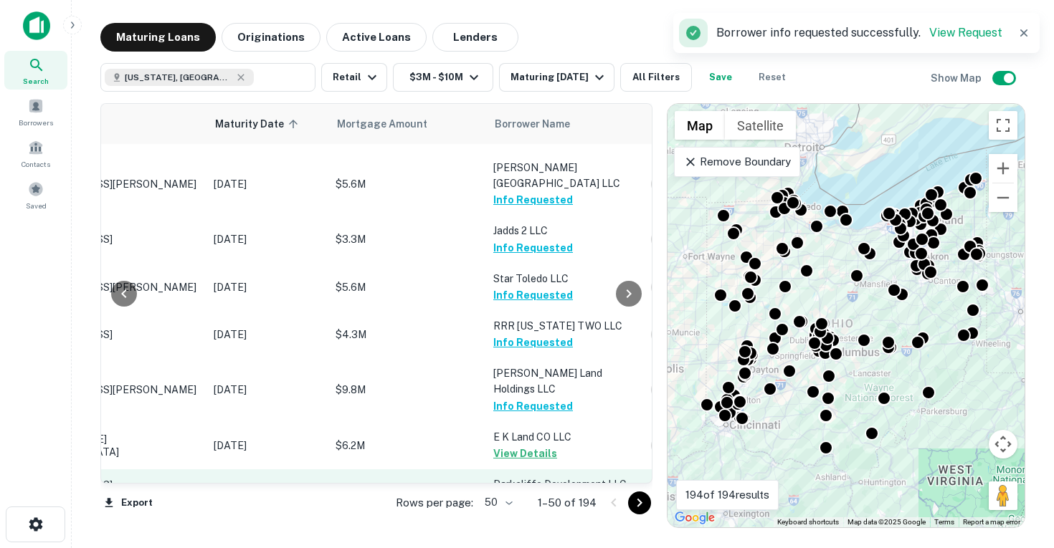
scroll to position [1098, 137]
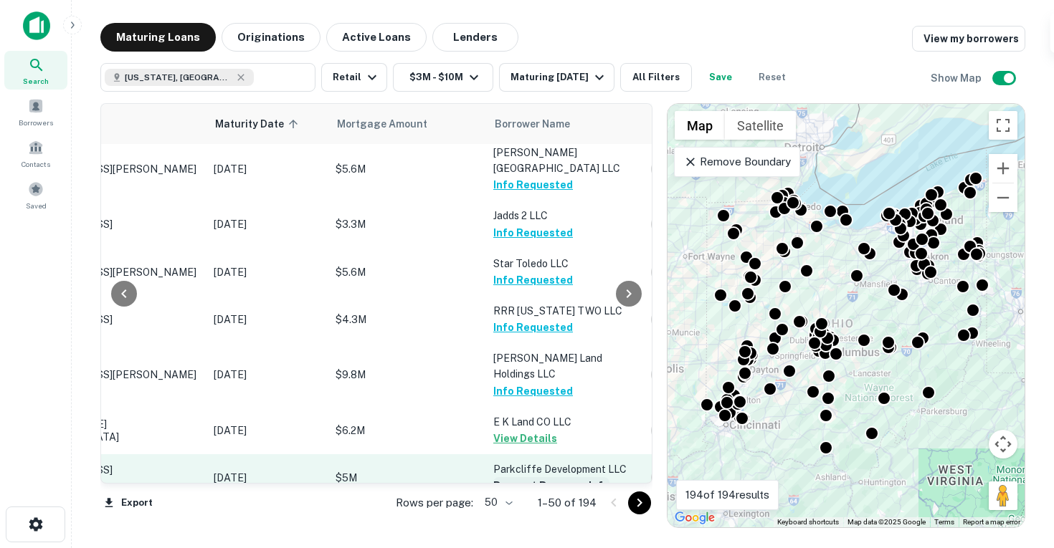
click at [543, 477] on button "Request Borrower Info" at bounding box center [551, 485] width 116 height 17
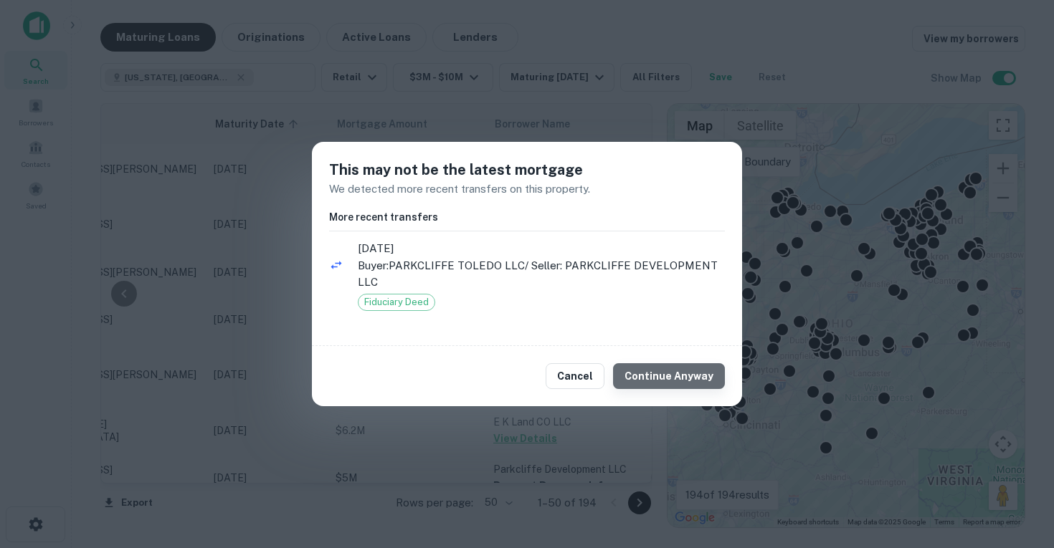
click at [704, 371] on button "Continue Anyway" at bounding box center [669, 376] width 112 height 26
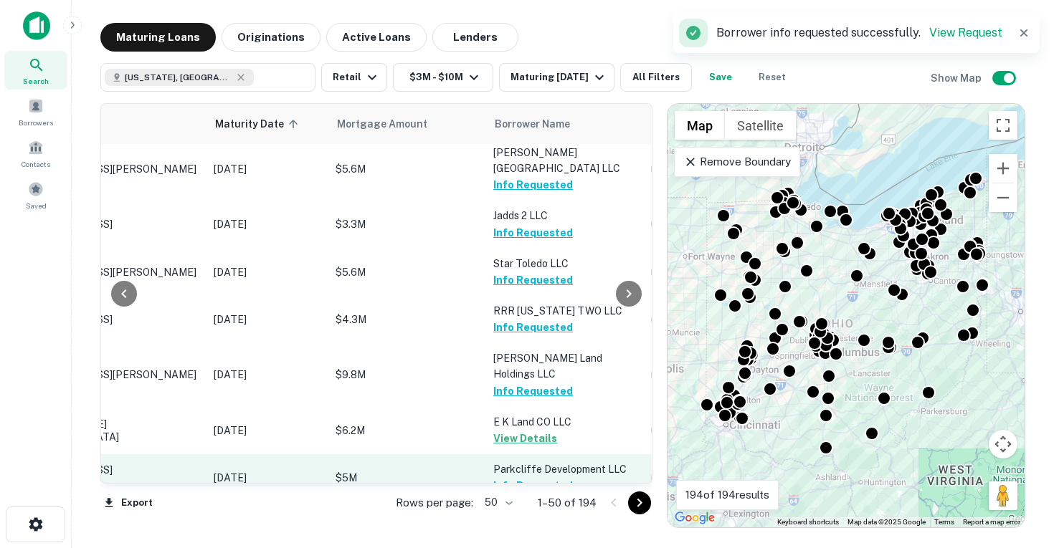
scroll to position [1191, 137]
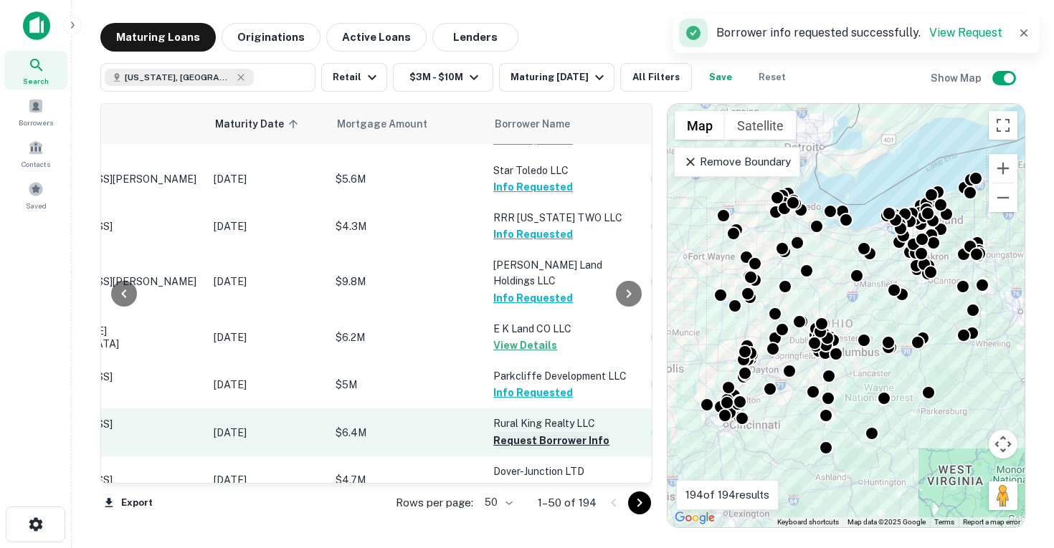
click at [564, 432] on button "Request Borrower Info" at bounding box center [551, 440] width 116 height 17
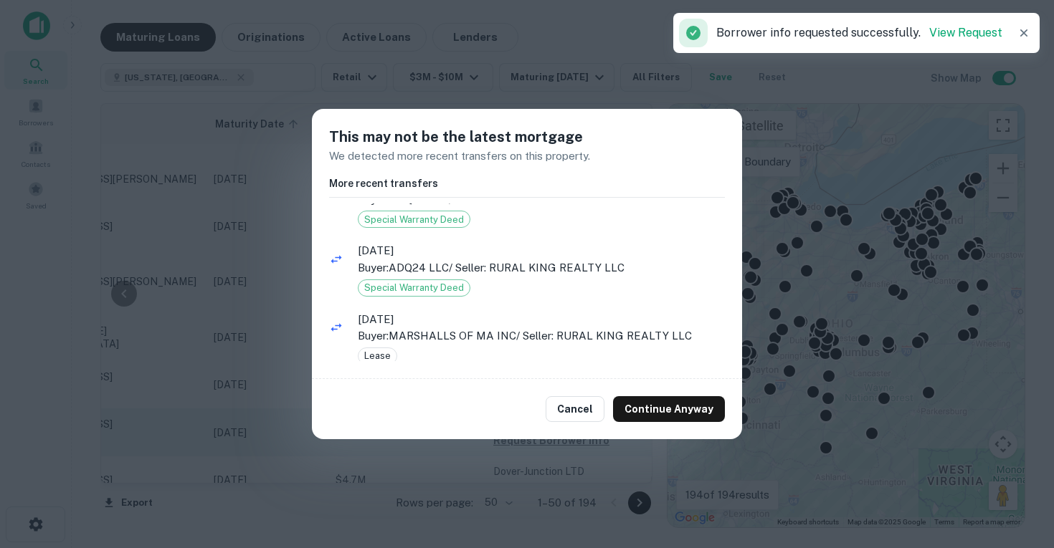
scroll to position [39, 0]
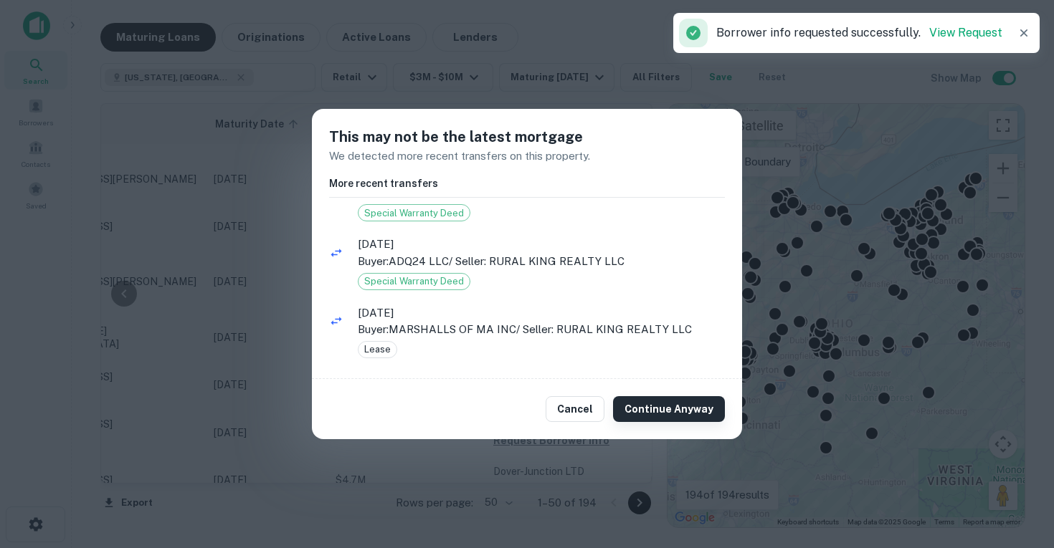
click at [657, 413] on button "Continue Anyway" at bounding box center [669, 409] width 112 height 26
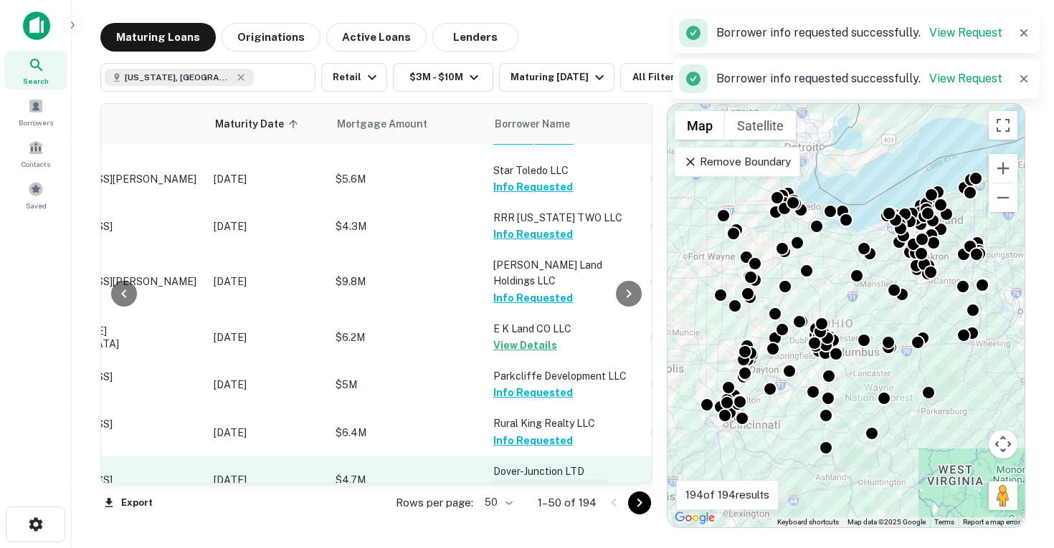
click at [526, 479] on button "Request Borrower Info" at bounding box center [551, 487] width 116 height 17
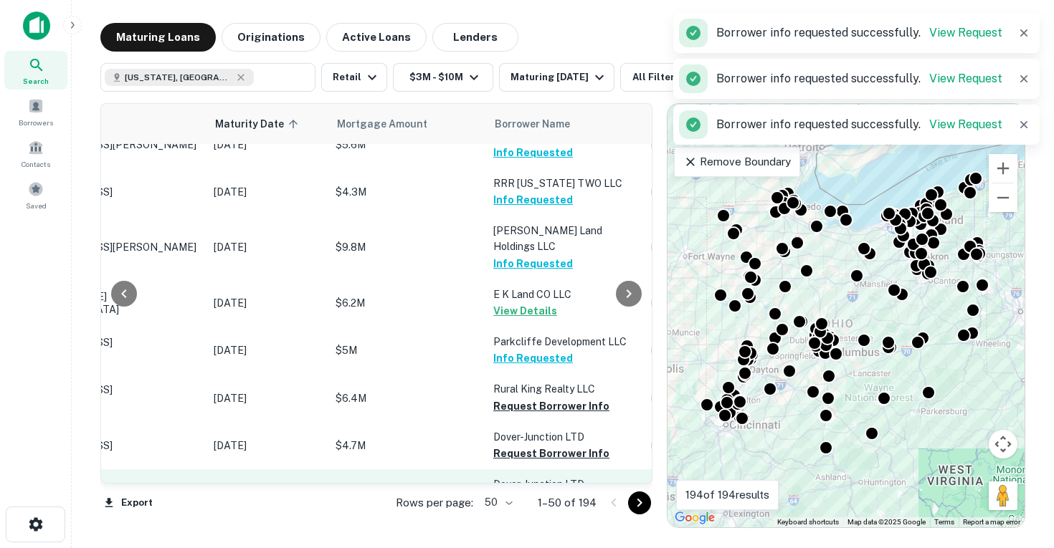
scroll to position [1226, 137]
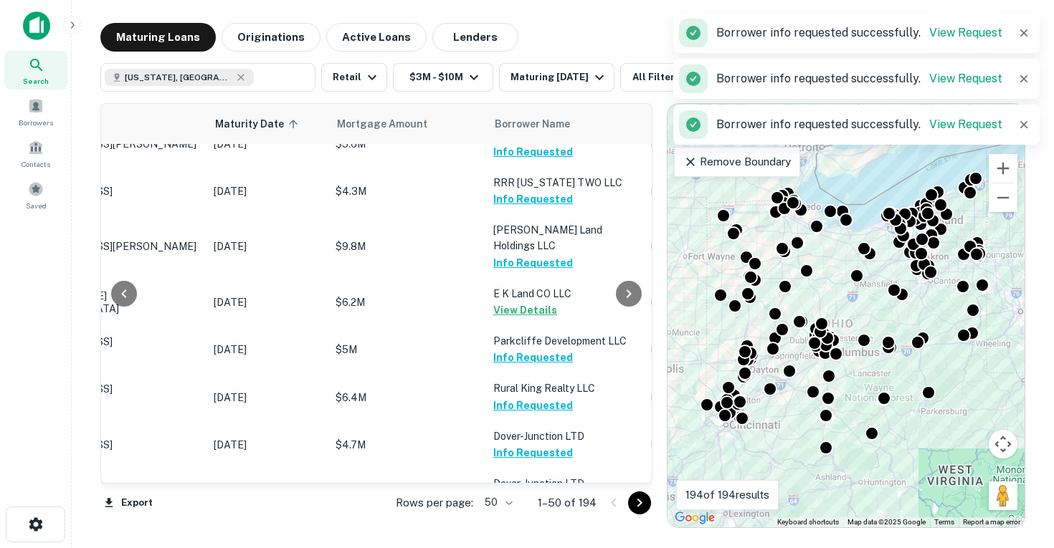
click at [526, 492] on button "Request Borrower Info" at bounding box center [551, 500] width 116 height 17
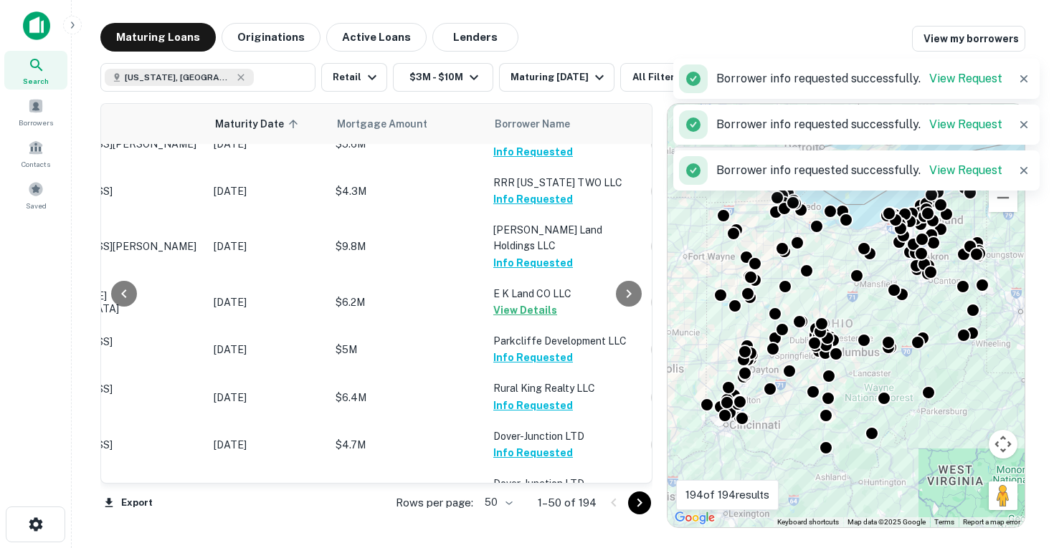
scroll to position [1246, 137]
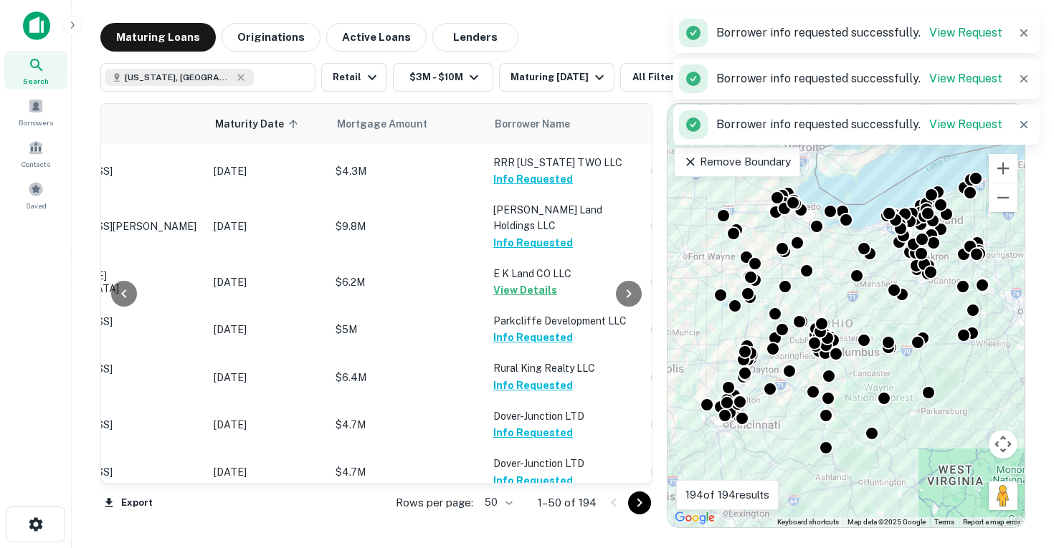
click at [539, 535] on button "Request Borrower Info" at bounding box center [551, 543] width 116 height 17
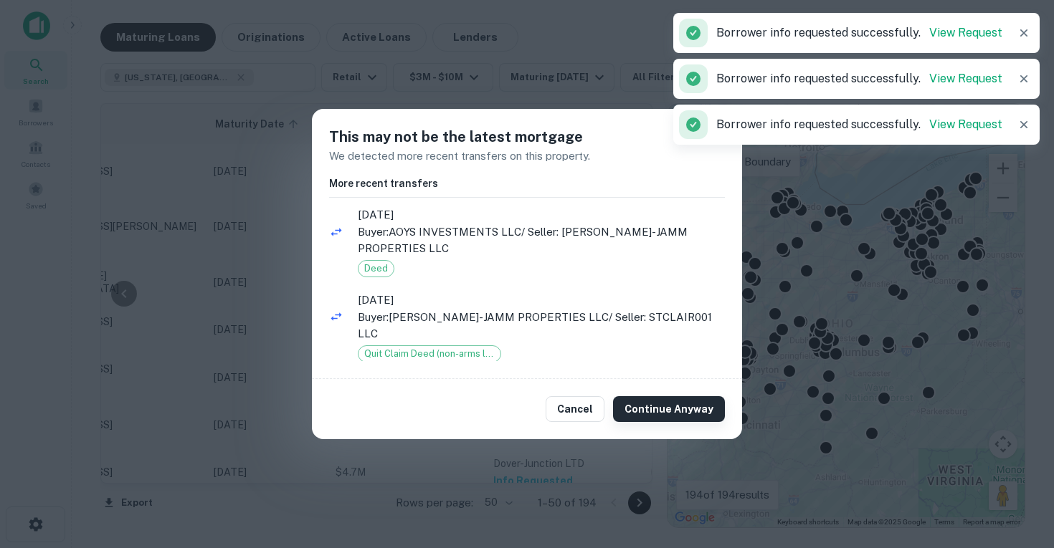
click at [654, 396] on button "Continue Anyway" at bounding box center [669, 409] width 112 height 26
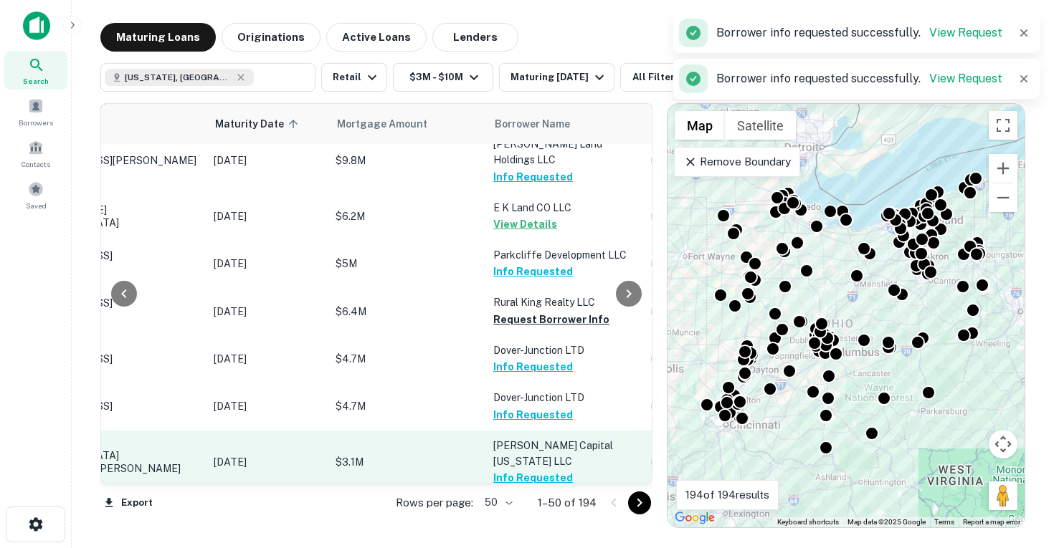
scroll to position [1314, 137]
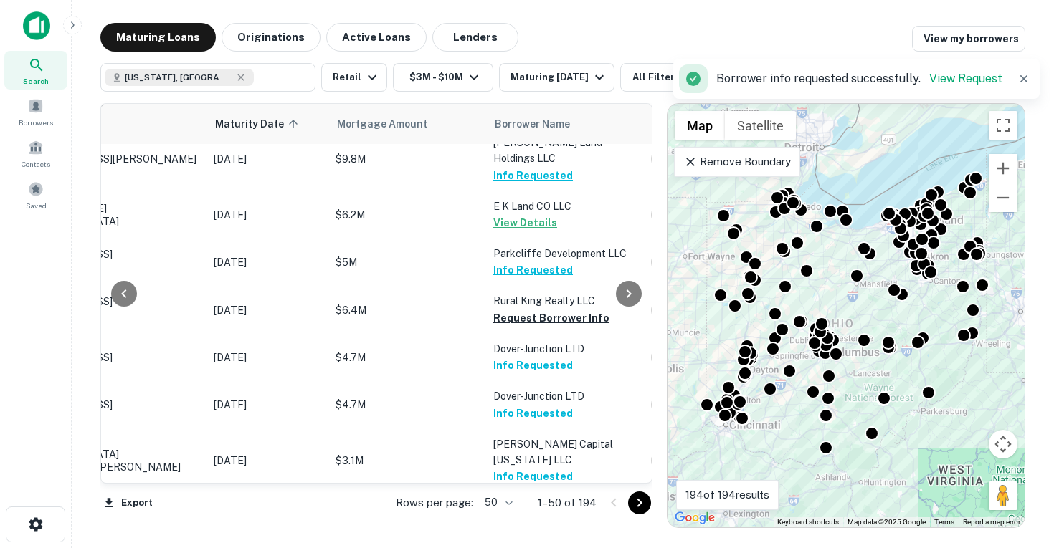
click at [539, 531] on button "Request Borrower Info" at bounding box center [551, 539] width 116 height 17
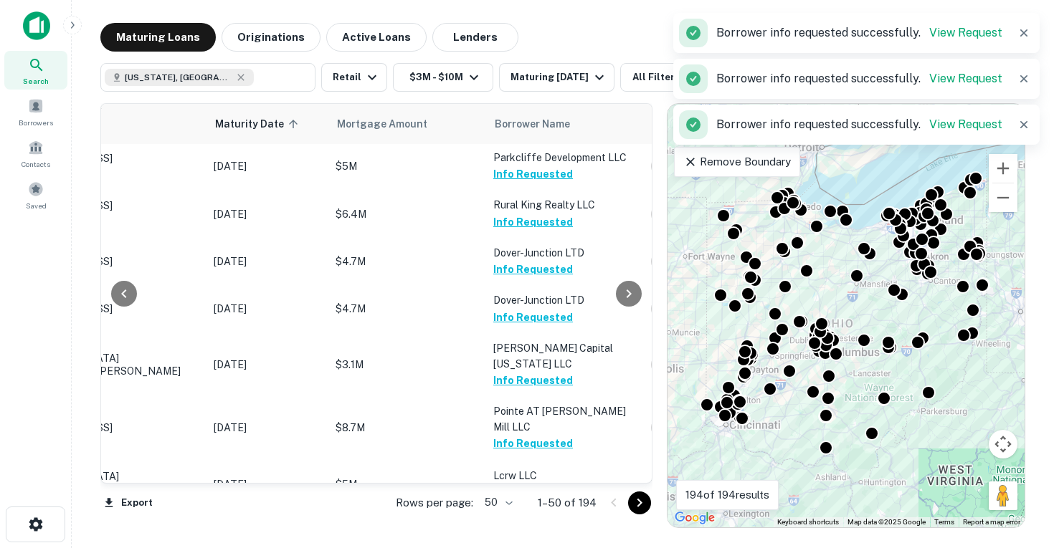
scroll to position [1410, 137]
click at [538, 548] on button "Request Borrower Info" at bounding box center [551, 557] width 116 height 17
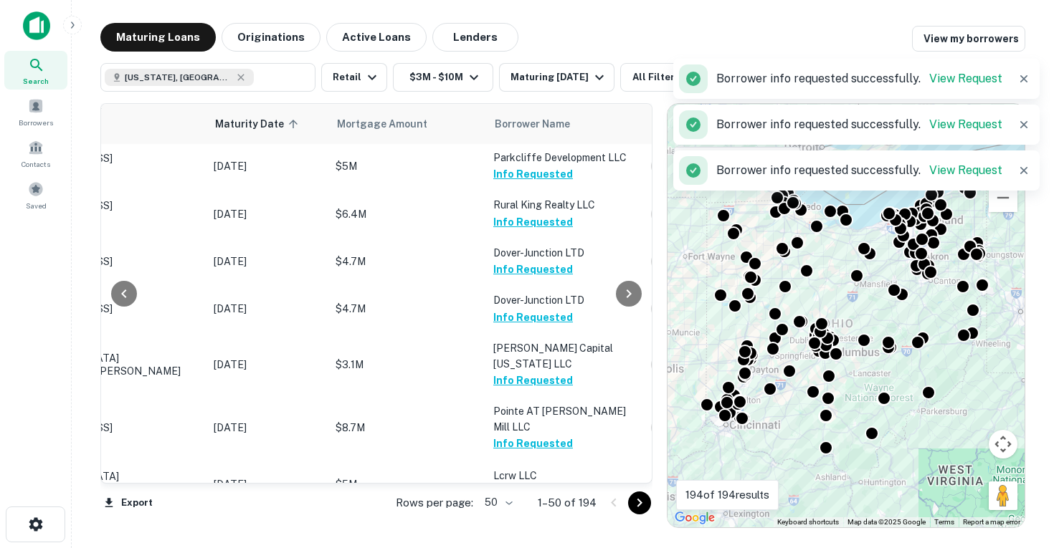
scroll to position [1459, 137]
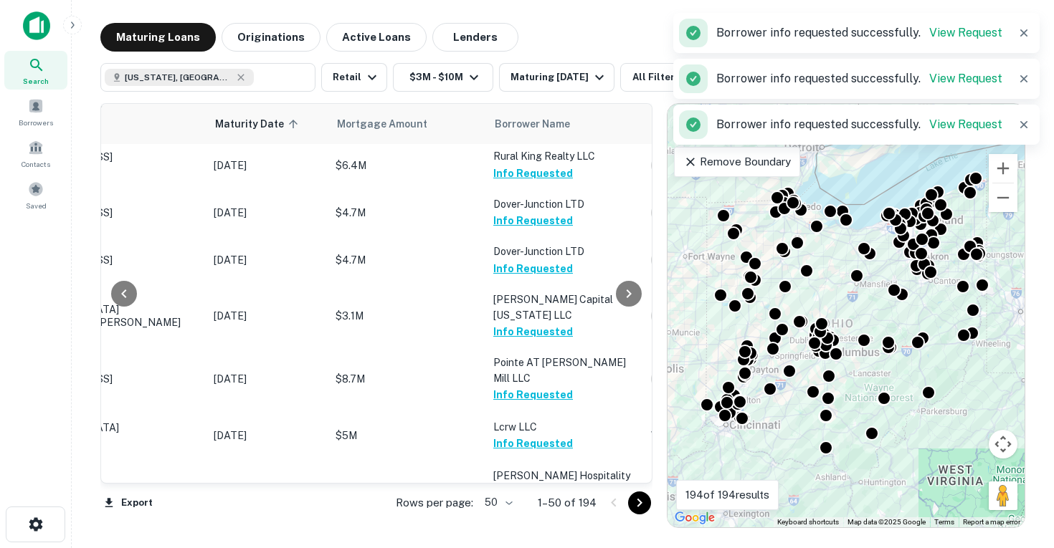
click at [540, 548] on button "Request Borrower Info" at bounding box center [551, 556] width 116 height 17
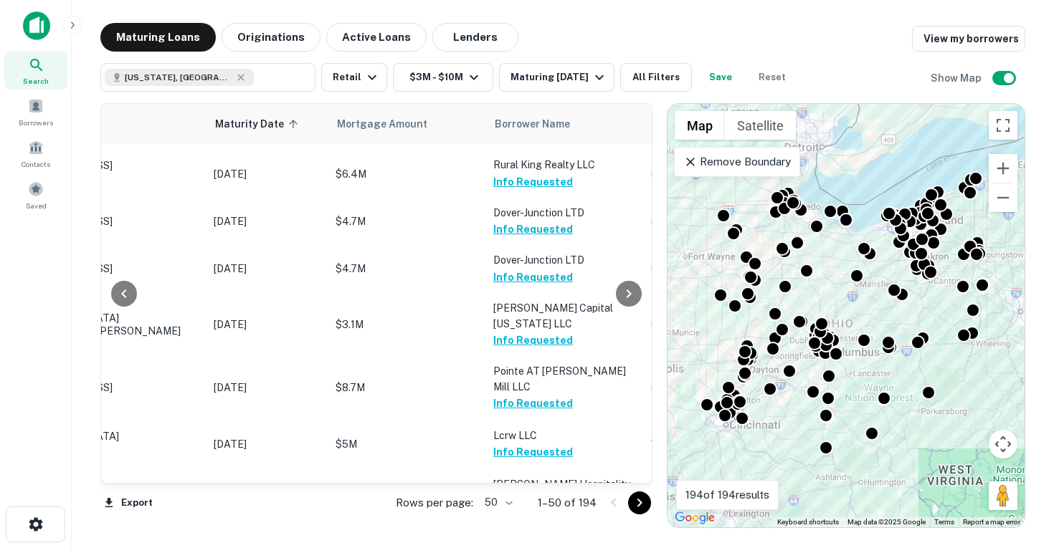
scroll to position [1494, 137]
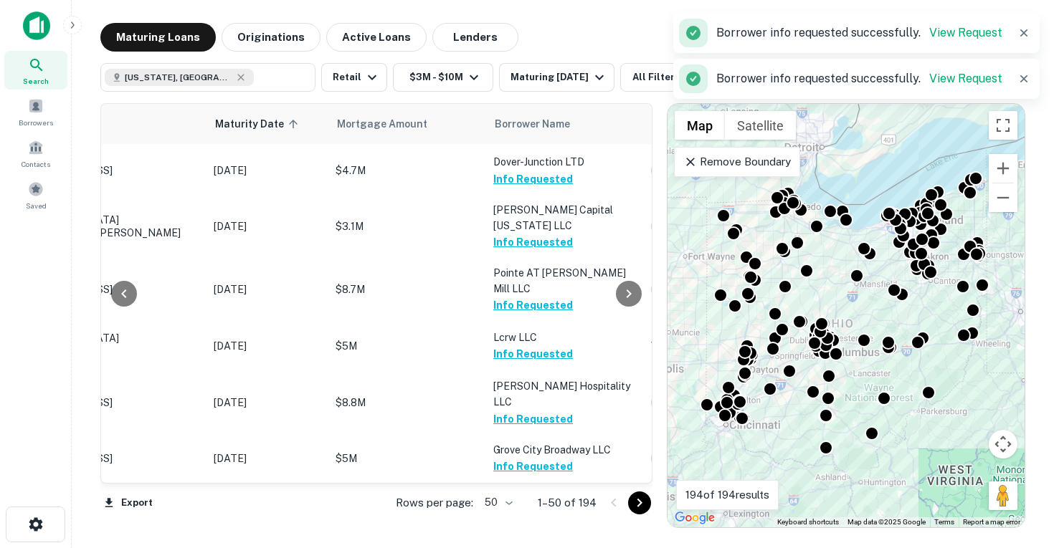
scroll to position [1559, 137]
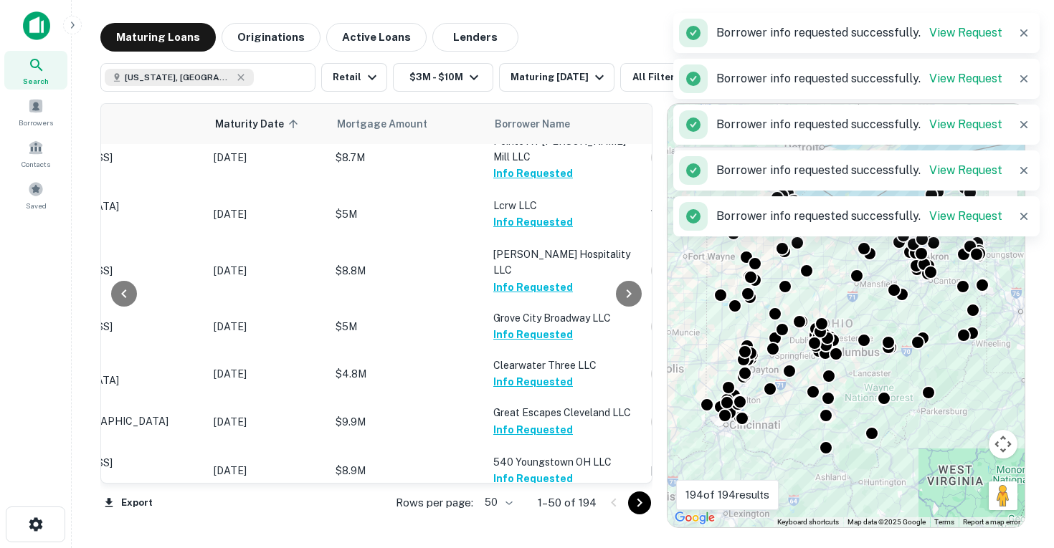
scroll to position [1715, 137]
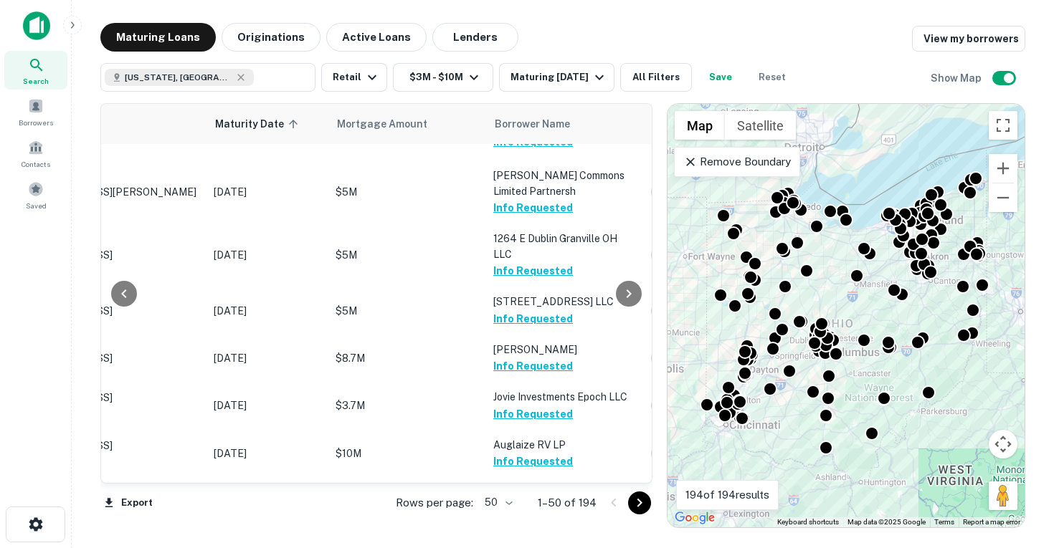
scroll to position [2154, 137]
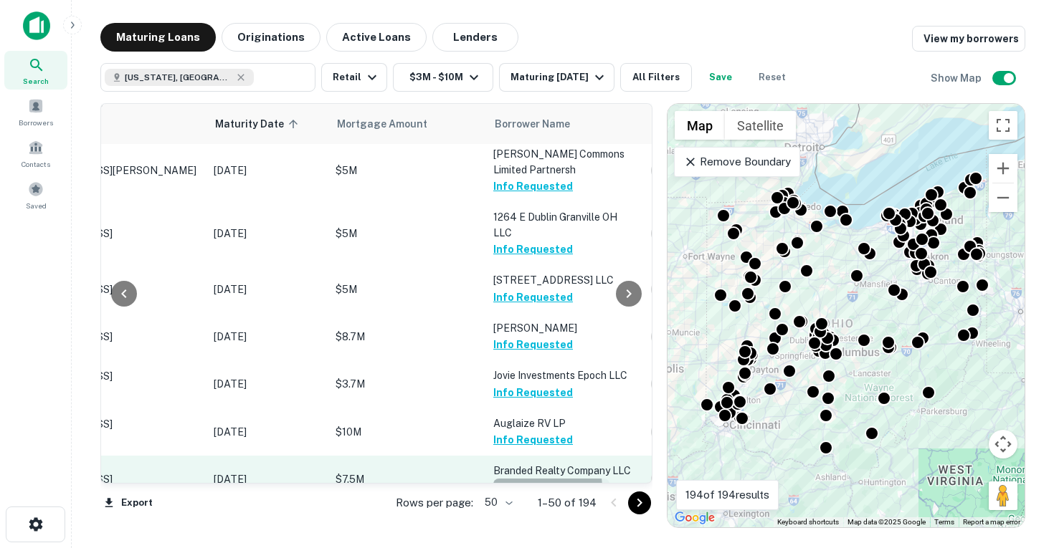
click at [517, 479] on button "Request Borrower Info" at bounding box center [551, 487] width 116 height 17
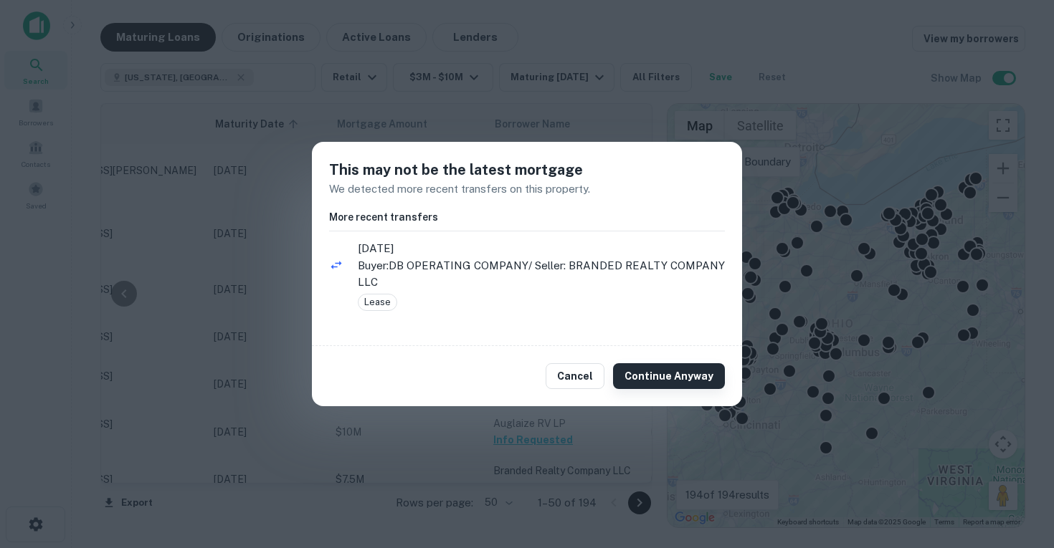
click at [654, 378] on button "Continue Anyway" at bounding box center [669, 376] width 112 height 26
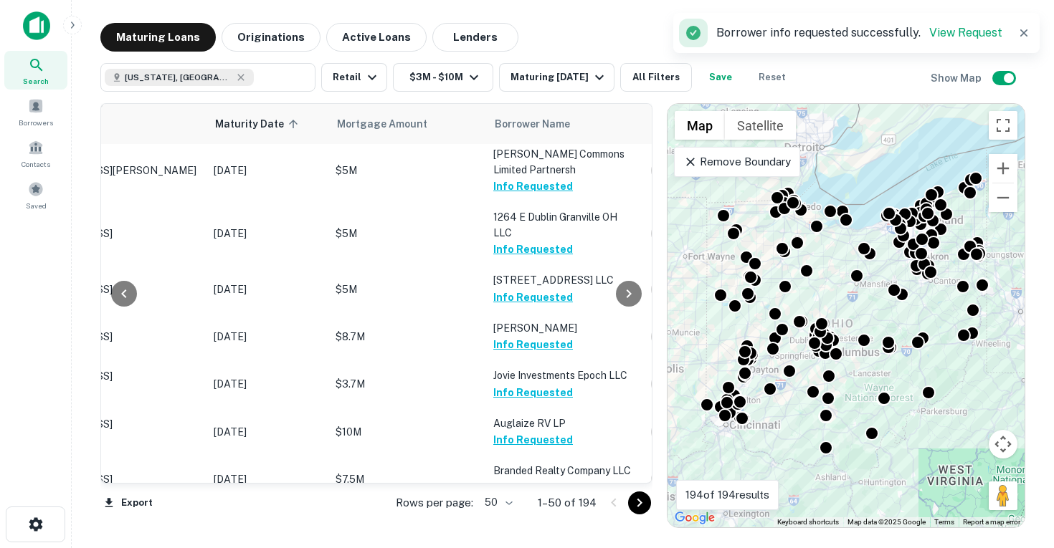
click at [536, 543] on button "Request Borrower Info" at bounding box center [551, 551] width 116 height 17
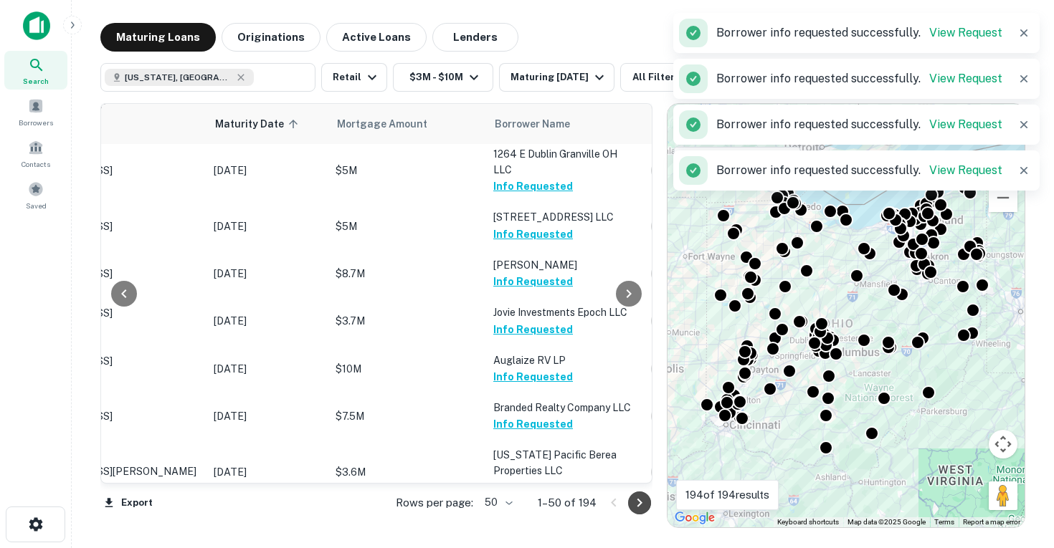
click at [636, 505] on icon "Go to next page" at bounding box center [639, 503] width 17 height 17
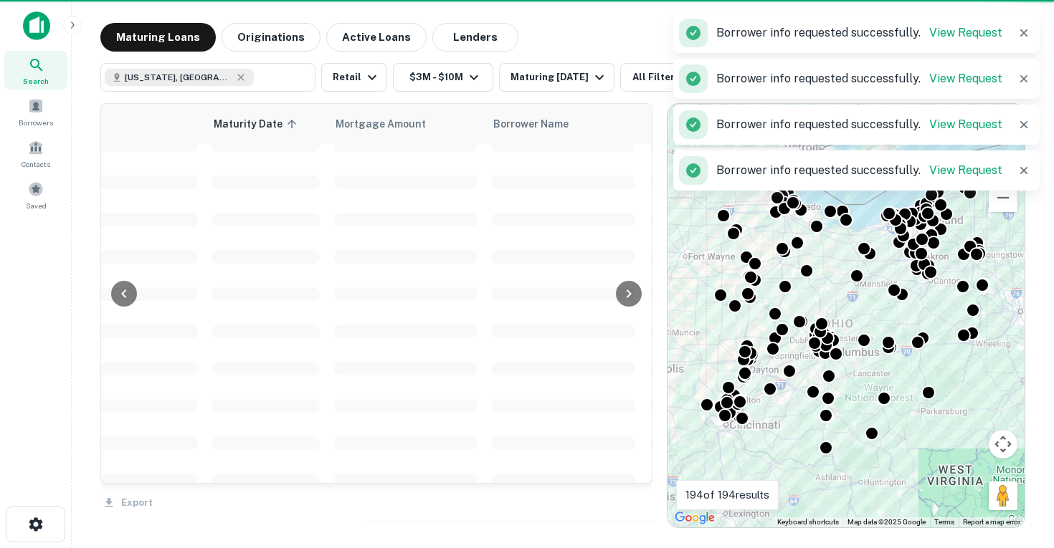
scroll to position [2193, 137]
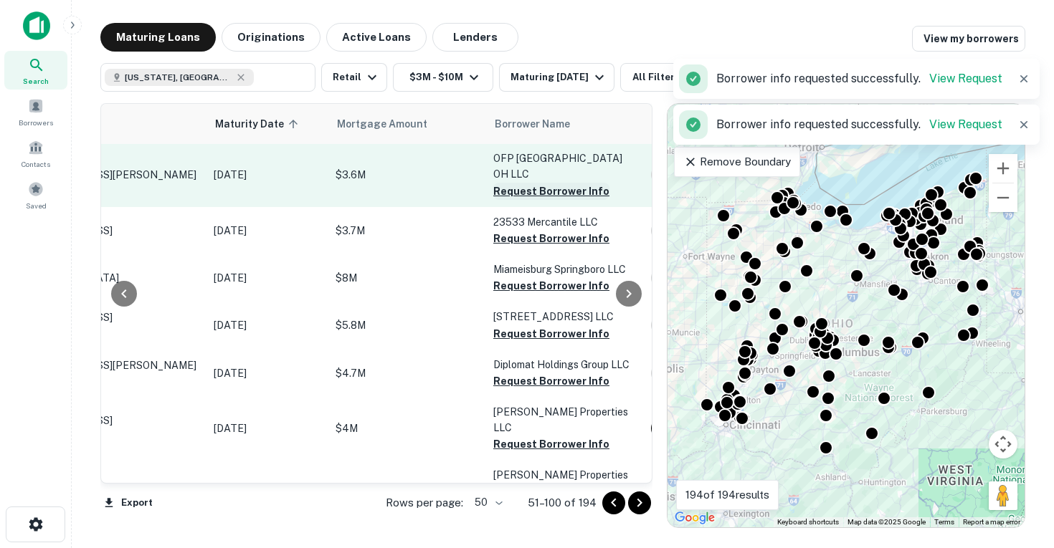
click at [550, 183] on button "Request Borrower Info" at bounding box center [551, 191] width 116 height 17
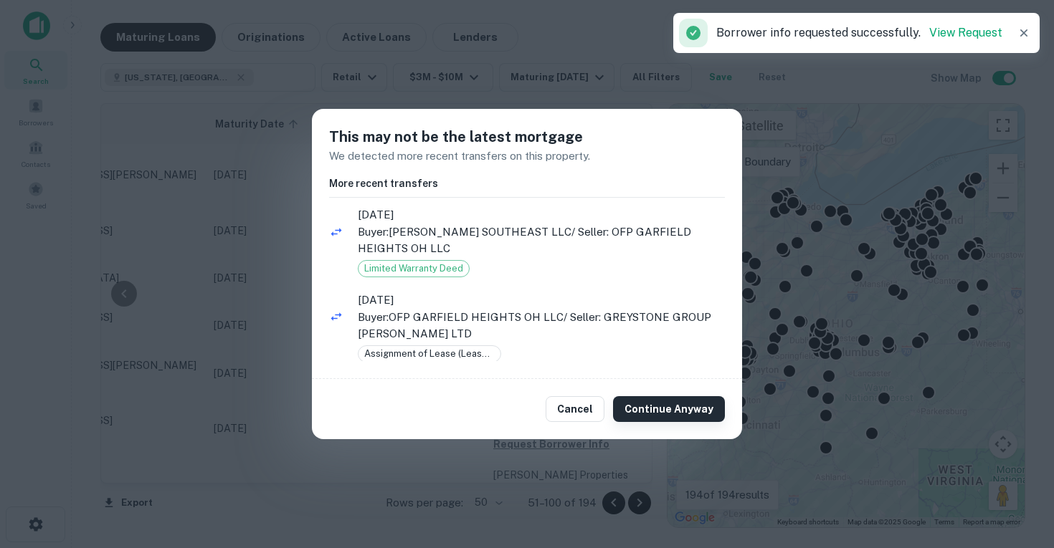
click at [651, 406] on button "Continue Anyway" at bounding box center [669, 409] width 112 height 26
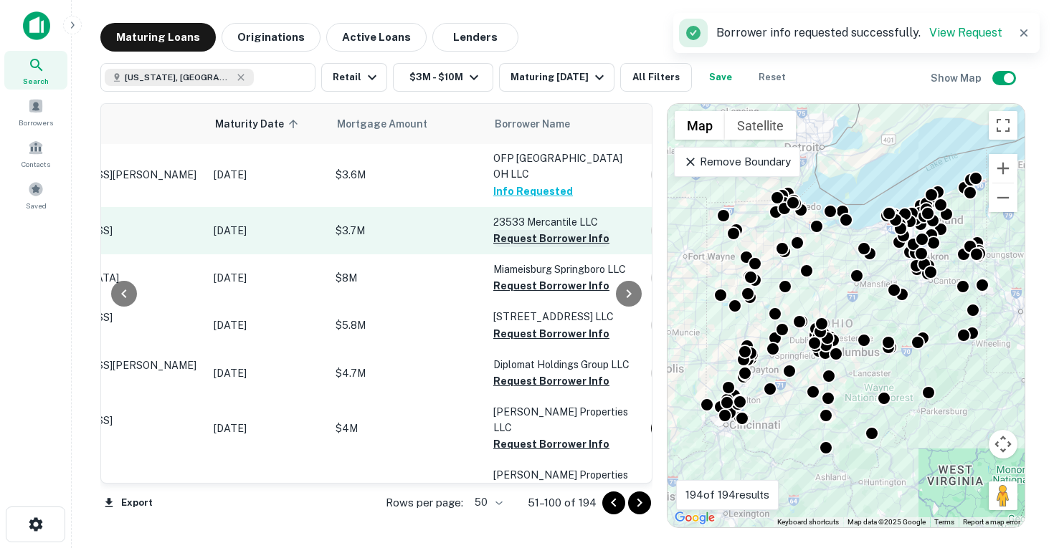
click at [547, 230] on button "Request Borrower Info" at bounding box center [551, 238] width 116 height 17
